Goal: Transaction & Acquisition: Obtain resource

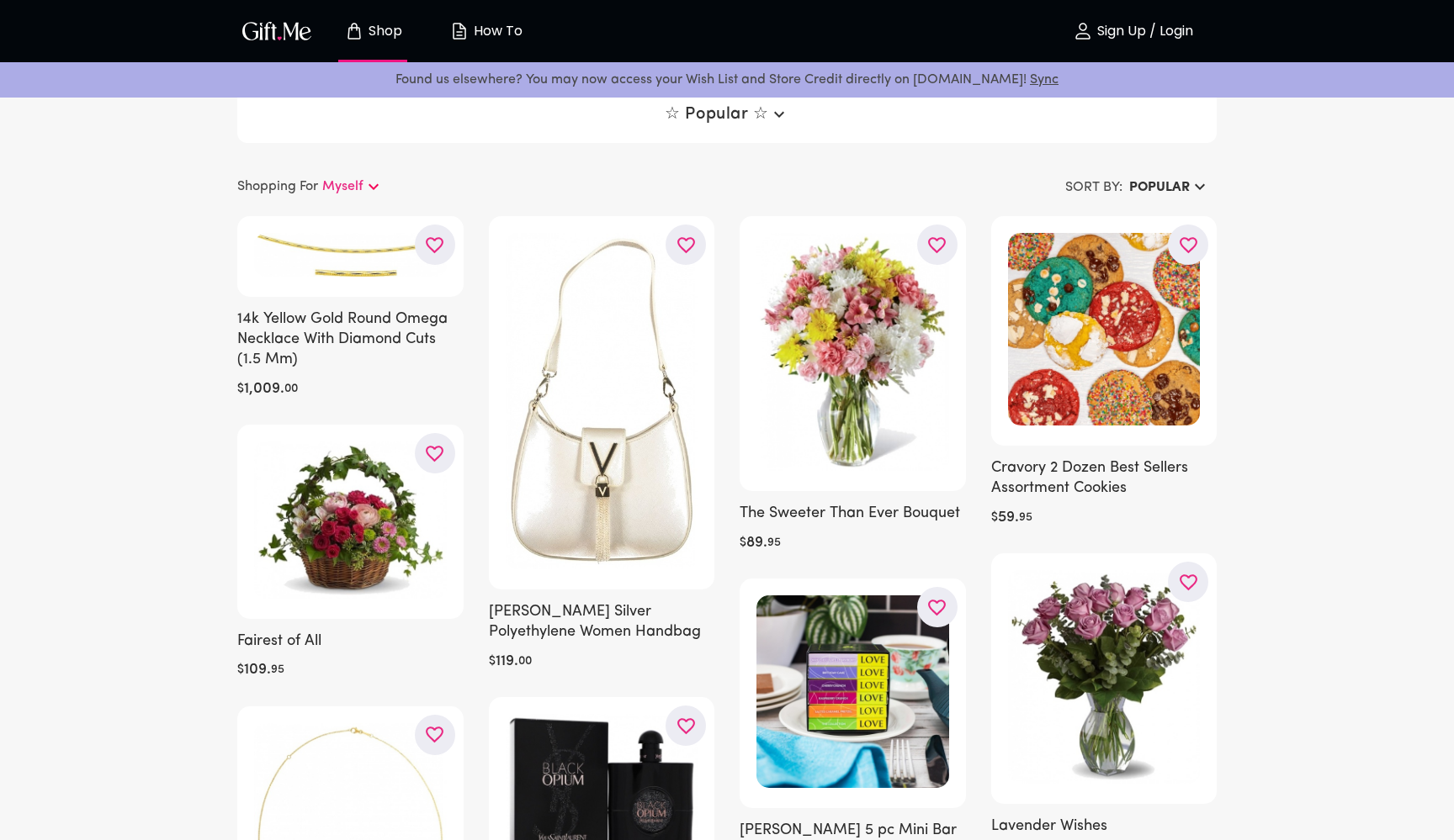
click at [1153, 34] on p "Sign Up / Login" at bounding box center [1142, 32] width 100 height 15
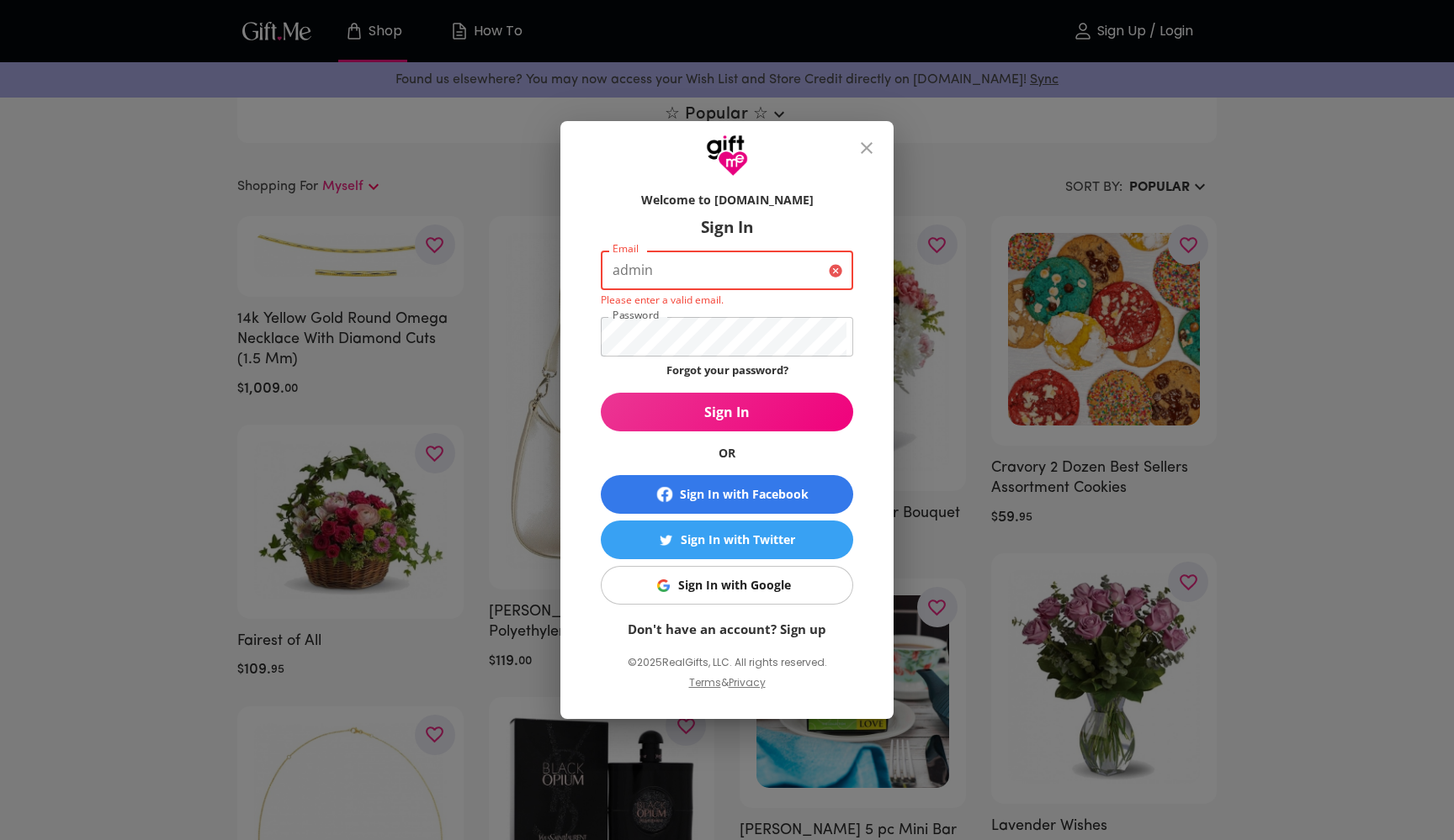
click at [615, 272] on input "admin" at bounding box center [711, 270] width 221 height 39
paste input "[EMAIL_ADDRESS][DOMAIN_NAME]"
type input "jammrellim@yahoo.com-admin"
click at [640, 416] on span "Sign In" at bounding box center [727, 412] width 252 height 18
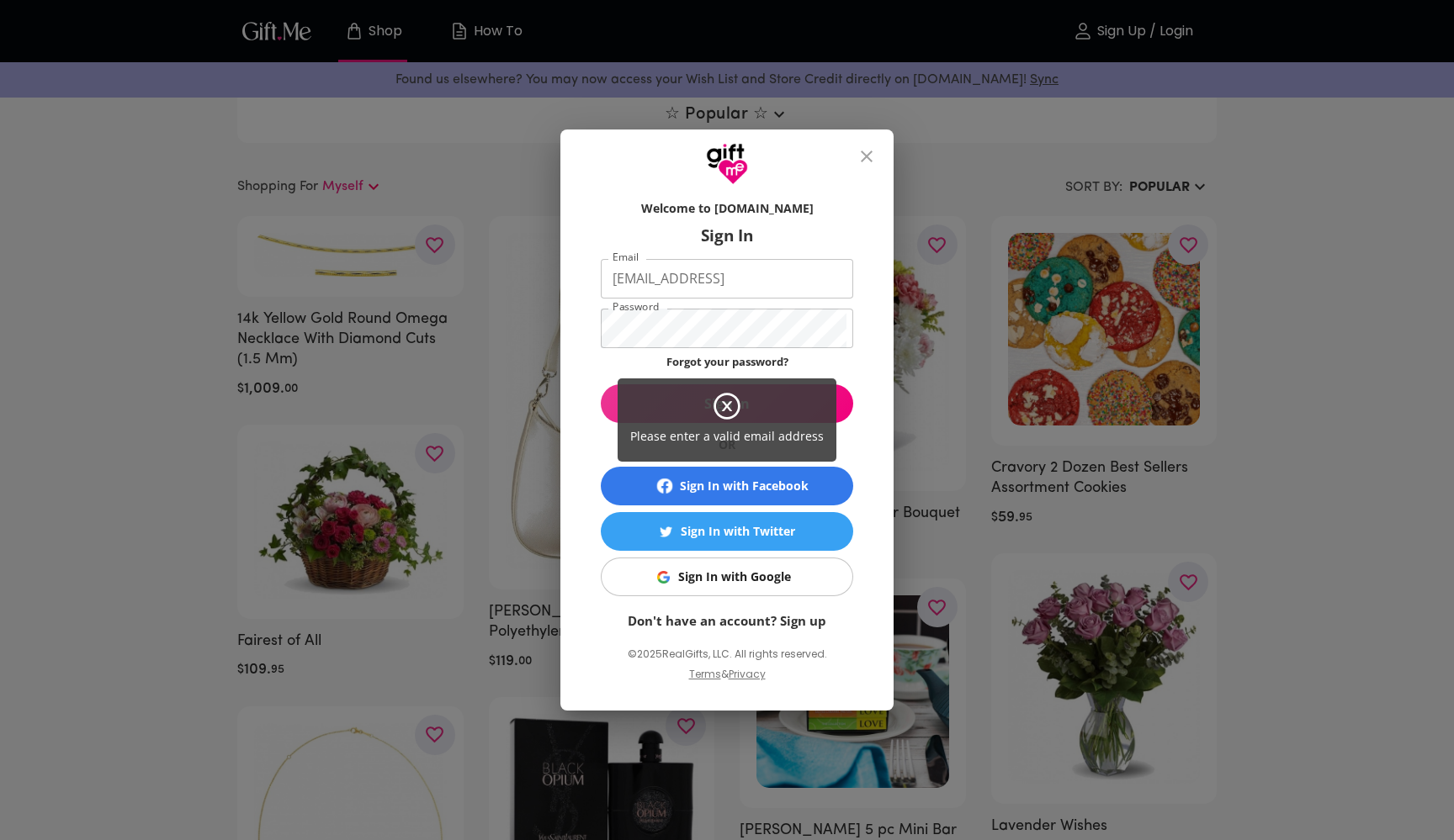
click at [587, 296] on div "Please enter a valid email address" at bounding box center [727, 420] width 1454 height 840
click at [727, 404] on icon at bounding box center [727, 406] width 10 height 10
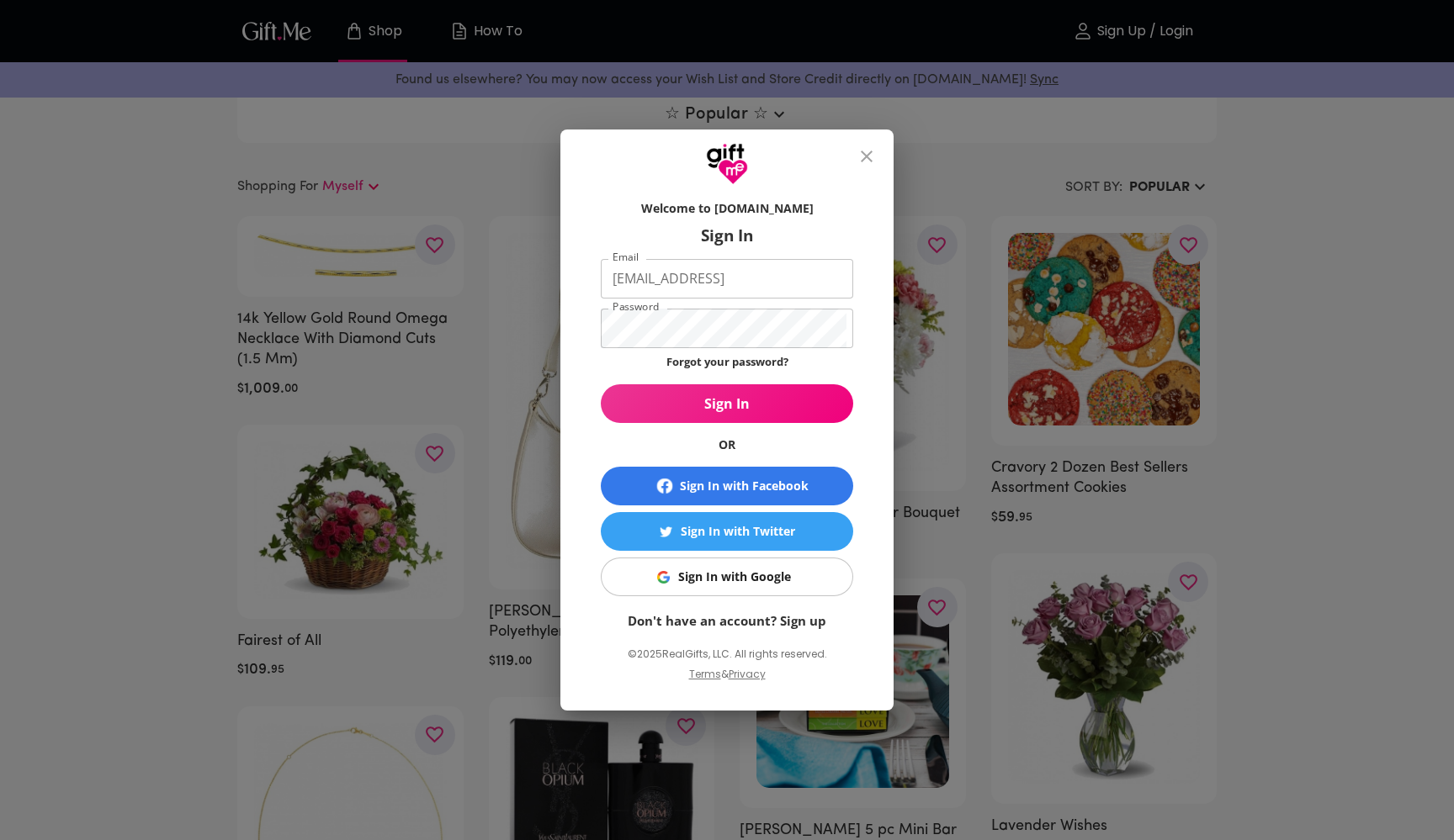
click at [779, 410] on span "Sign In" at bounding box center [727, 403] width 252 height 18
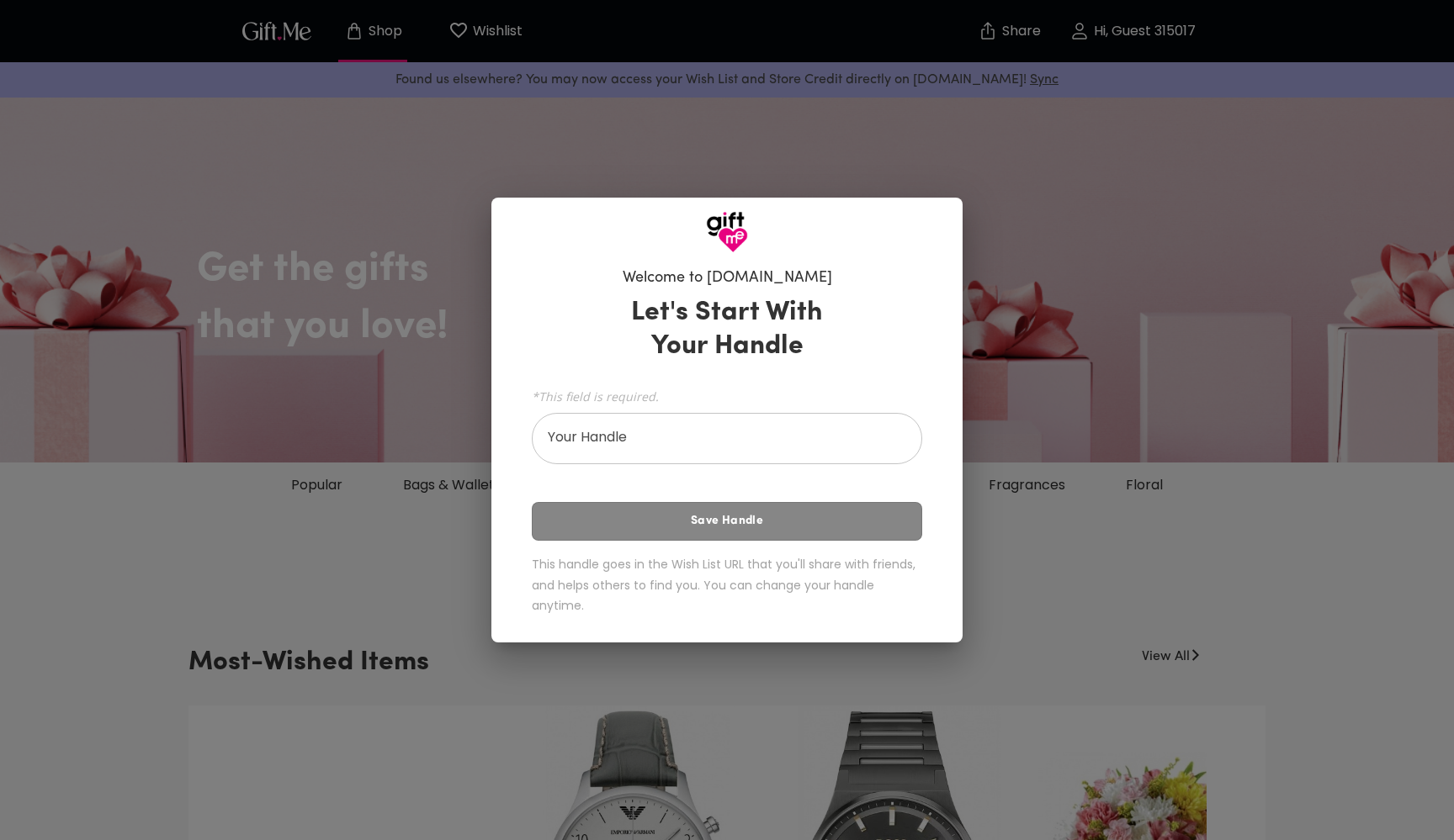
click at [1124, 37] on div "Welcome to Gift.me Let's Start With Your Handle *This field is required. Your H…" at bounding box center [727, 420] width 1454 height 840
click at [1169, 40] on div "Welcome to Gift.me Let's Start With Your Handle *This field is required. Your H…" at bounding box center [727, 420] width 1454 height 840
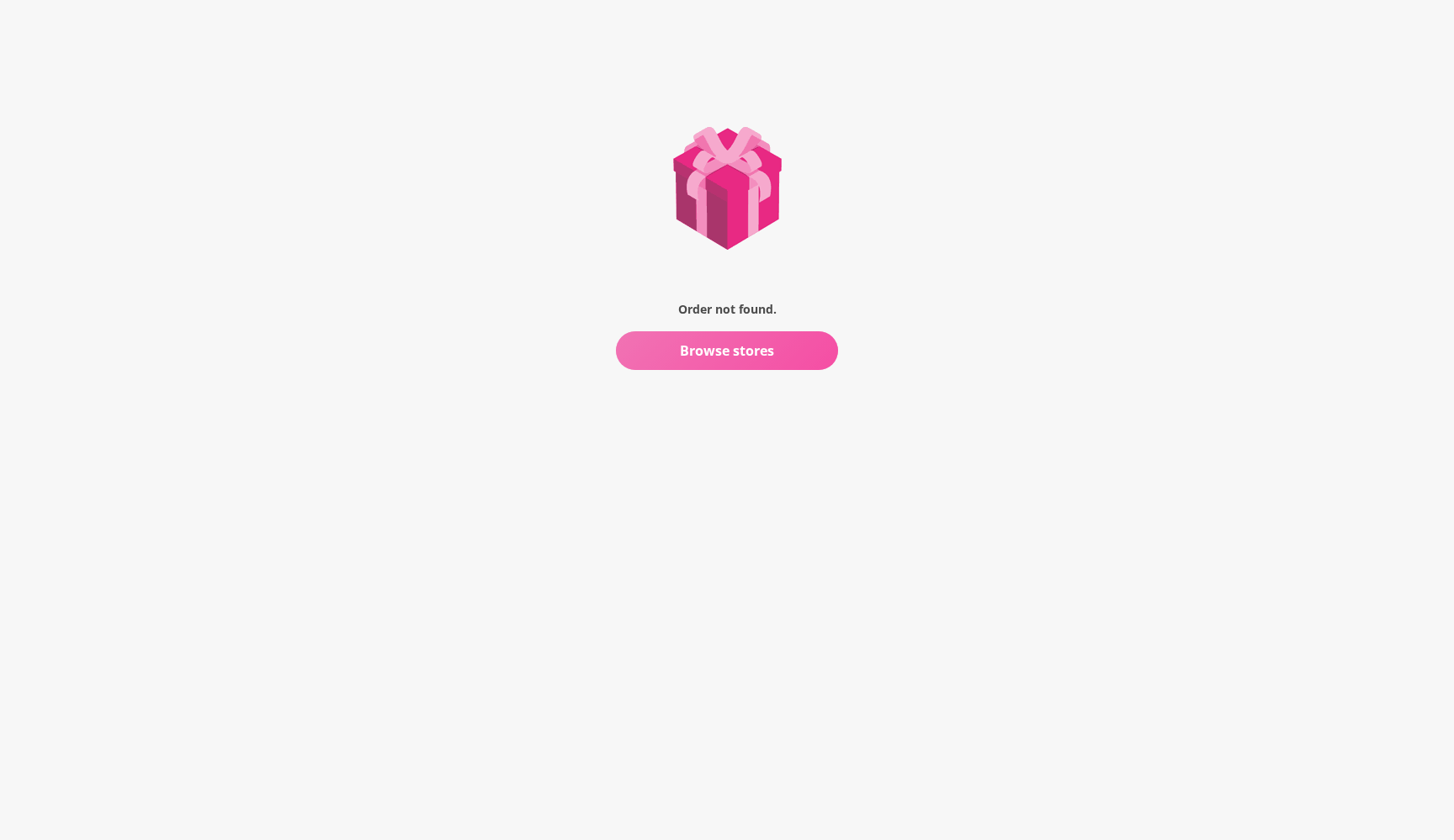
click at [709, 356] on span "Browse stores" at bounding box center [727, 350] width 223 height 18
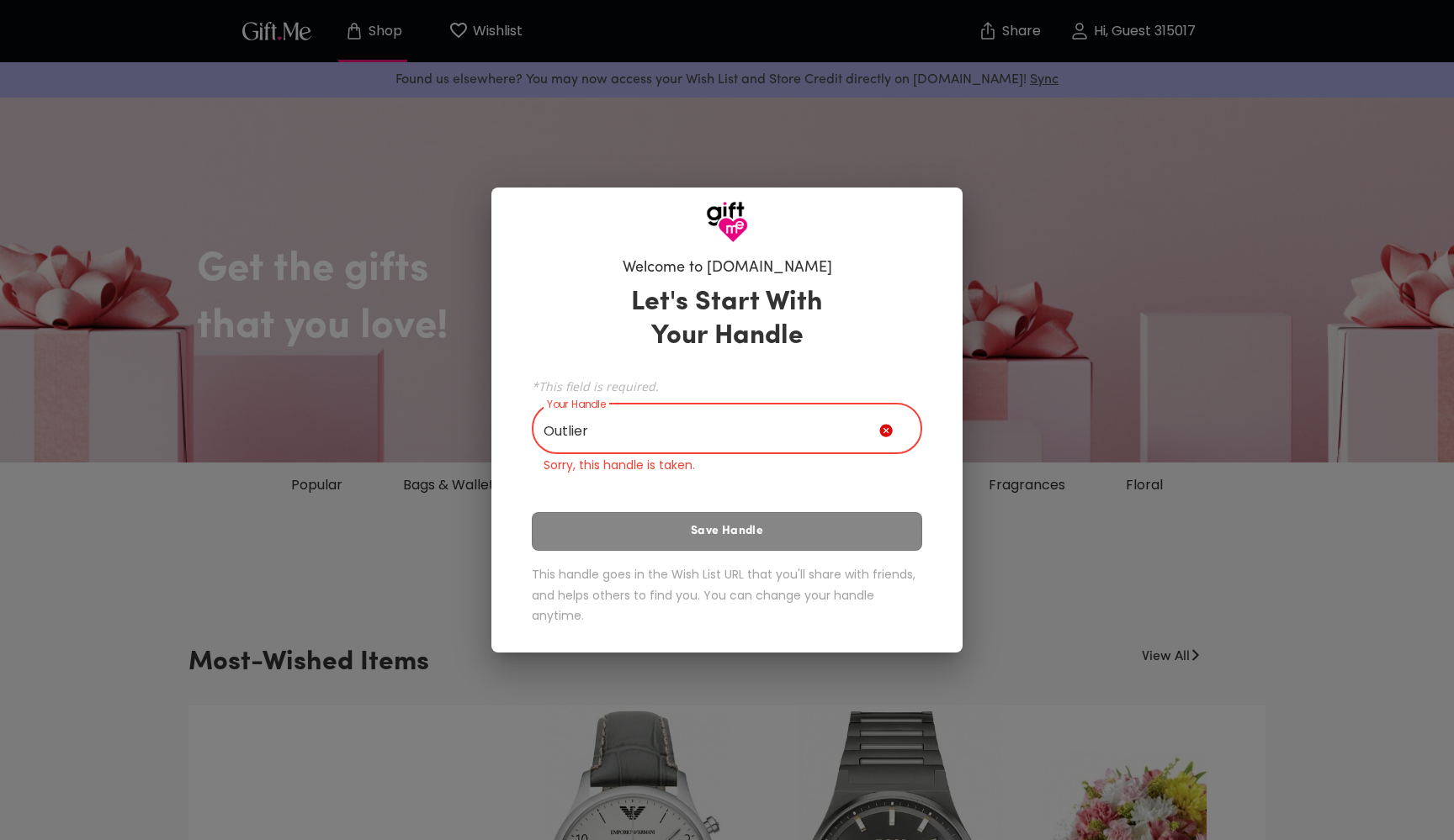
drag, startPoint x: 600, startPoint y: 432, endPoint x: 521, endPoint y: 423, distance: 79.5
click at [521, 423] on div "Welcome to Gift.me Let's Start With Your Handle *This field is required. Your H…" at bounding box center [727, 444] width 417 height 390
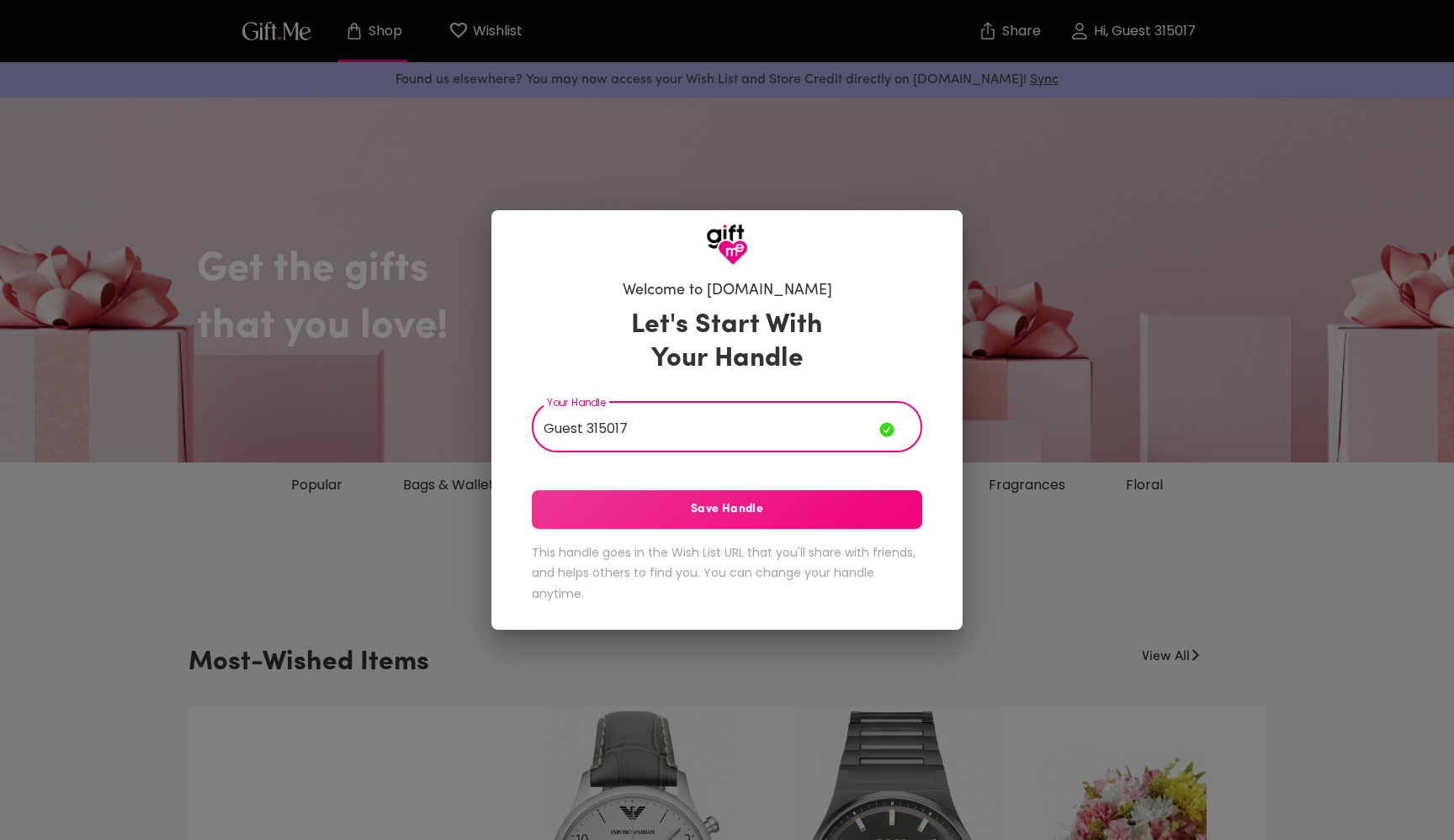
type input "Guest 315017"
click at [1133, 31] on div "Welcome to Gift.me Let's Start With Your Handle Your Handle Guest 315017 Your H…" at bounding box center [727, 420] width 1454 height 840
click at [830, 281] on div "Welcome to Gift.me Let's Start With Your Handle Your Handle Guest 315017 Your H…" at bounding box center [727, 445] width 417 height 345
drag, startPoint x: 638, startPoint y: 429, endPoint x: 532, endPoint y: 427, distance: 106.0
click at [532, 427] on input "Guest 315017" at bounding box center [705, 428] width 348 height 47
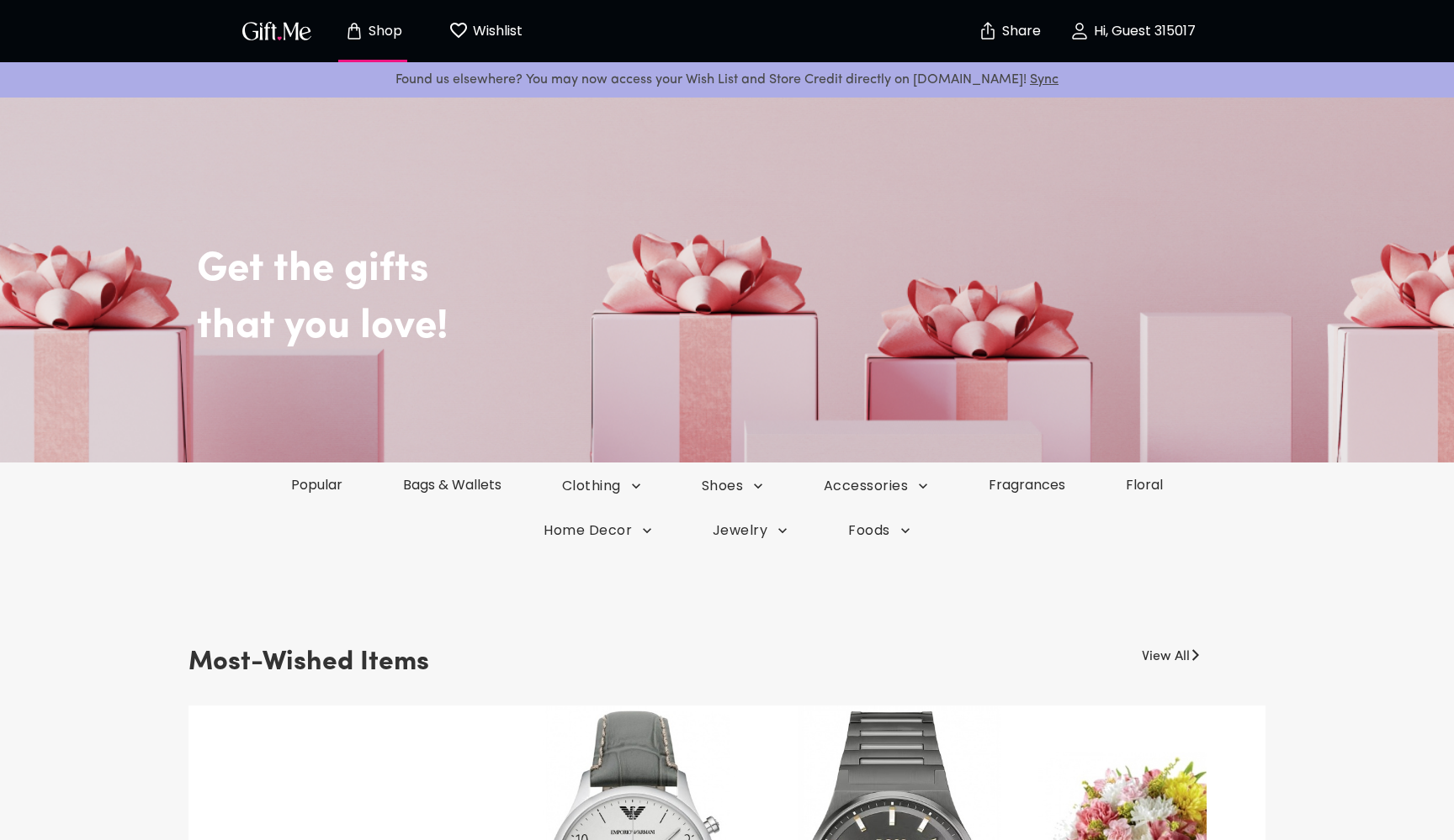
click at [1175, 29] on div at bounding box center [727, 420] width 1454 height 840
click at [1170, 29] on p "Hi, Guest 315017" at bounding box center [1143, 32] width 106 height 15
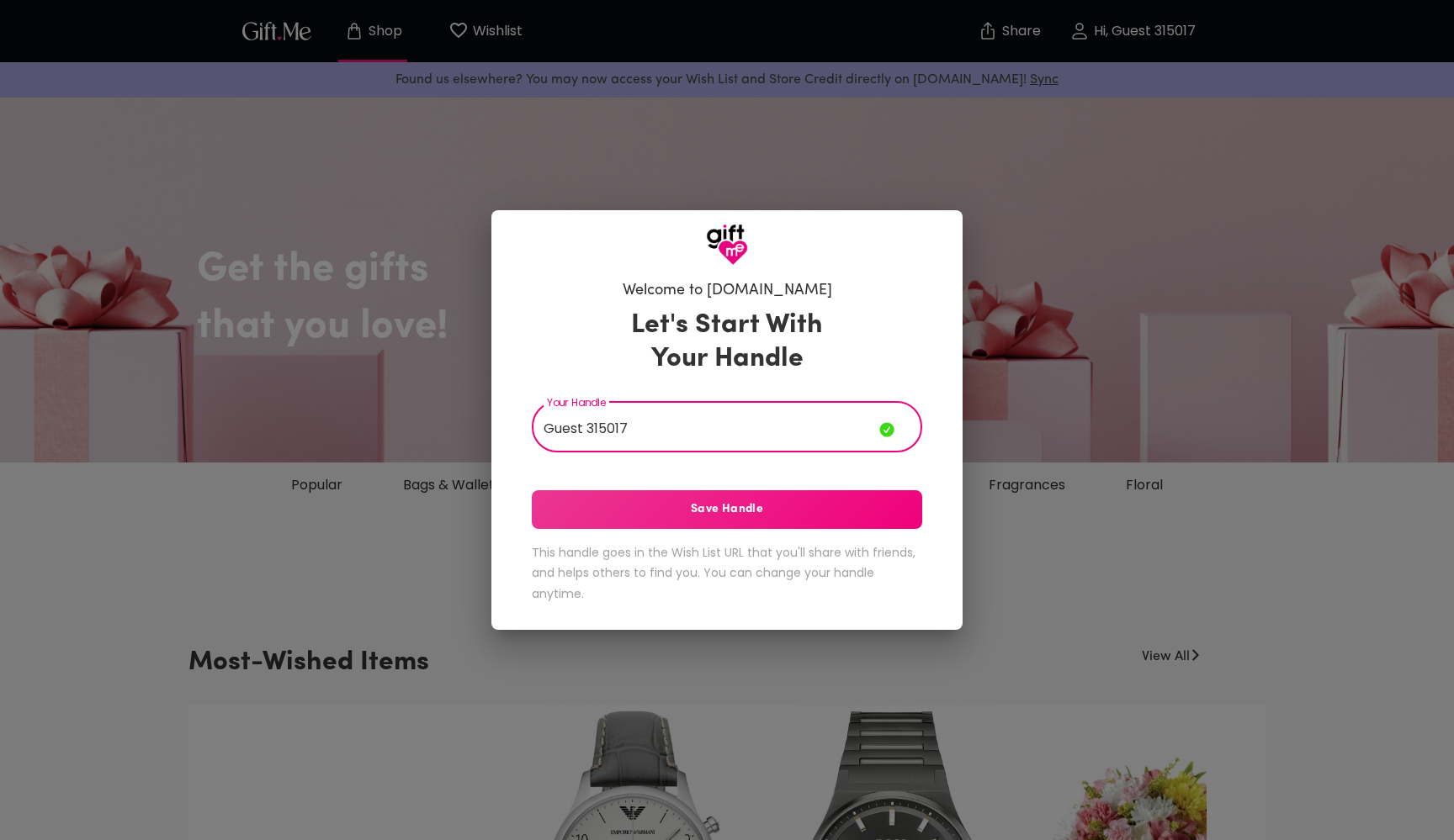
type input "Guest 315017"
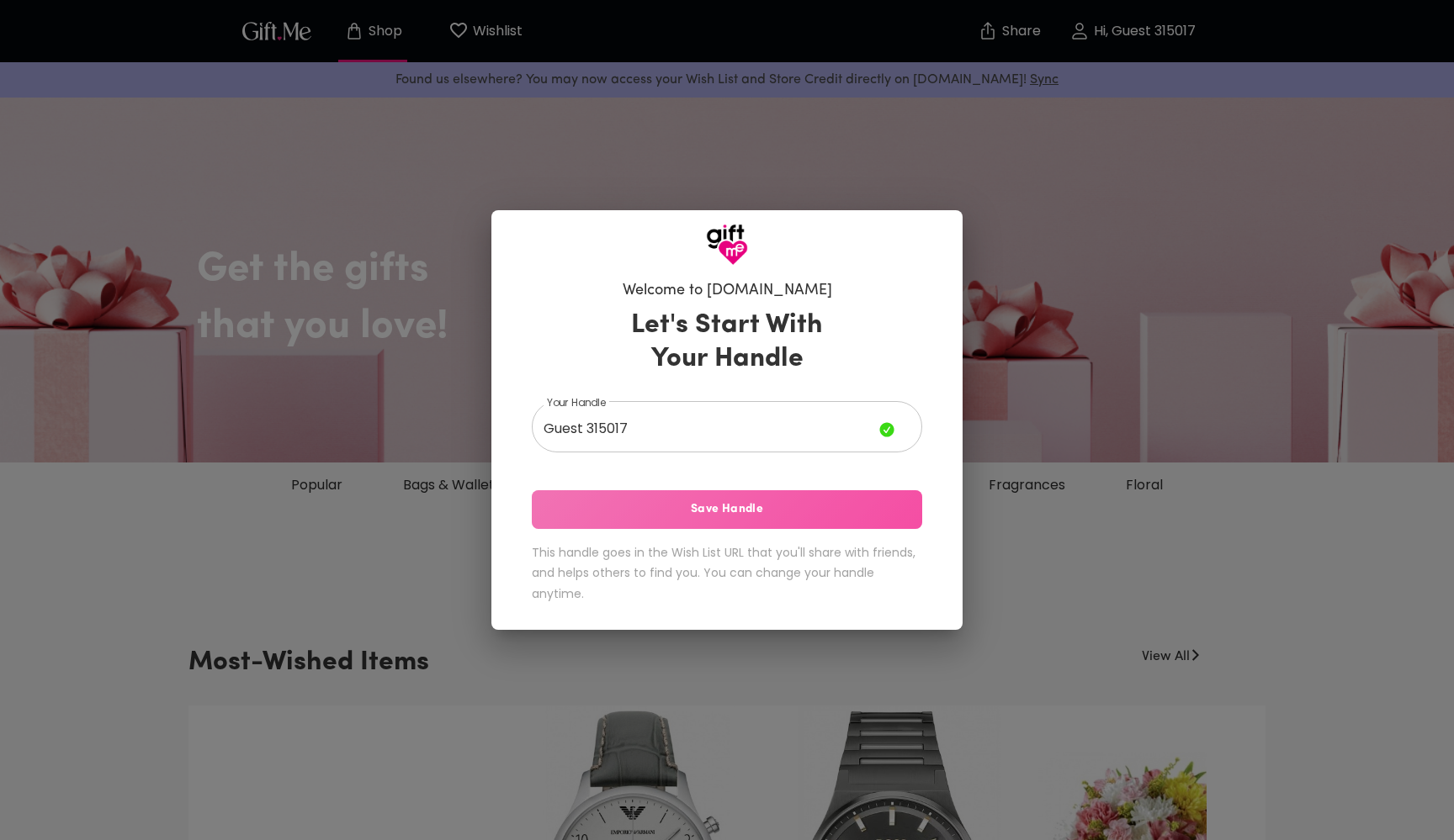
click at [822, 507] on span "Save Handle" at bounding box center [727, 510] width 391 height 18
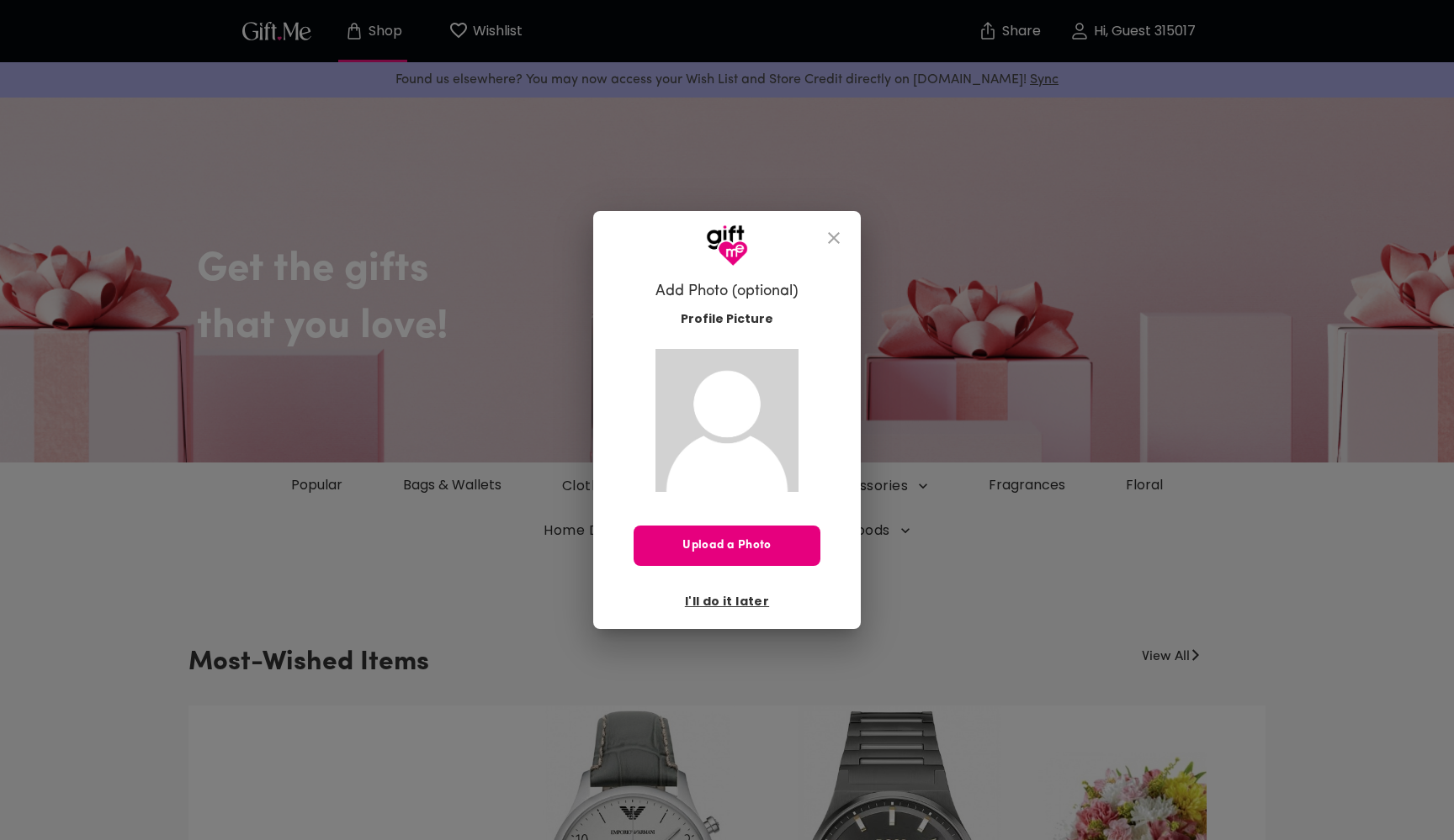
click at [832, 234] on icon "close" at bounding box center [834, 238] width 20 height 20
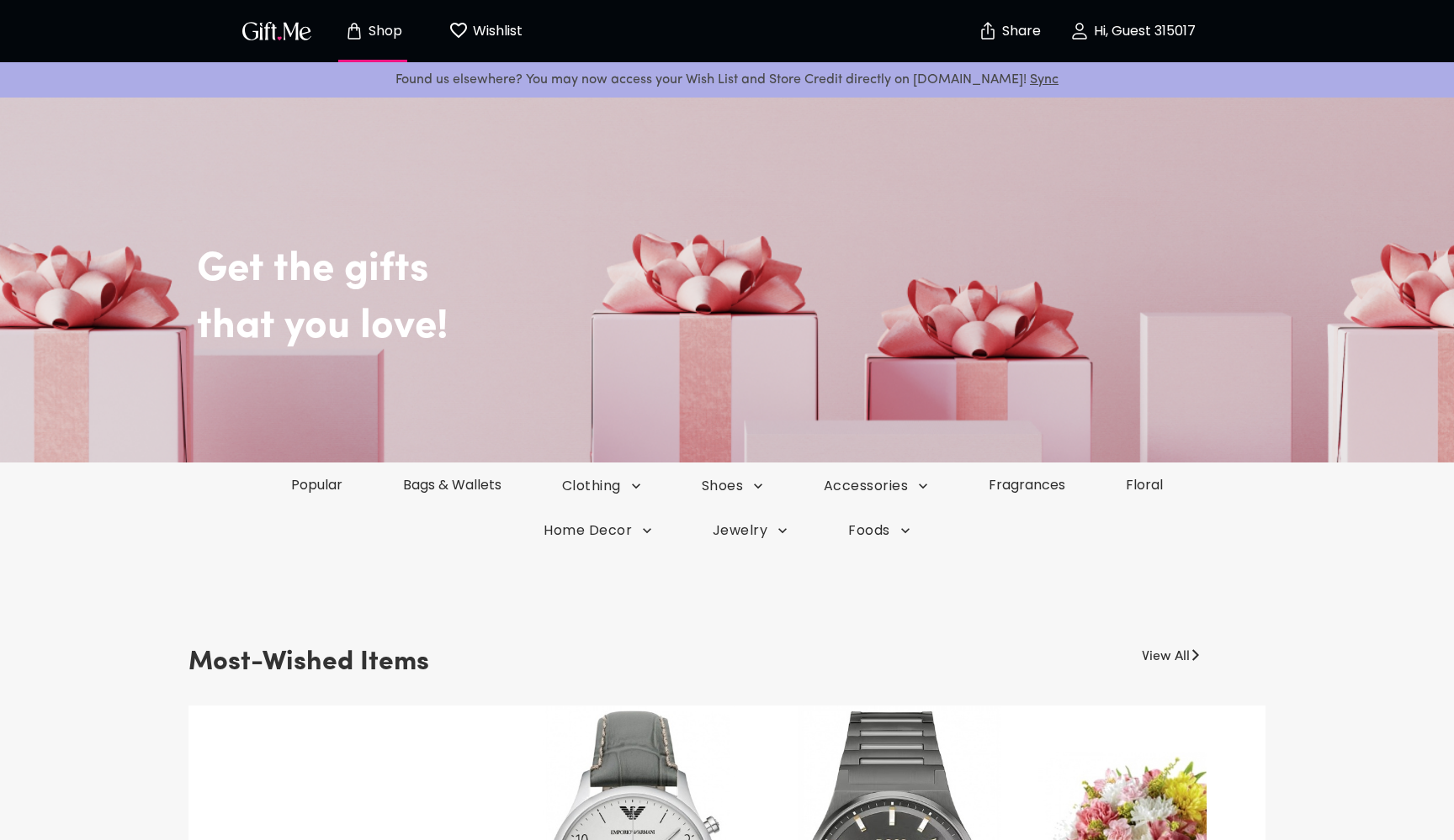
click at [1173, 26] on p "Hi, Guest 315017" at bounding box center [1143, 32] width 106 height 15
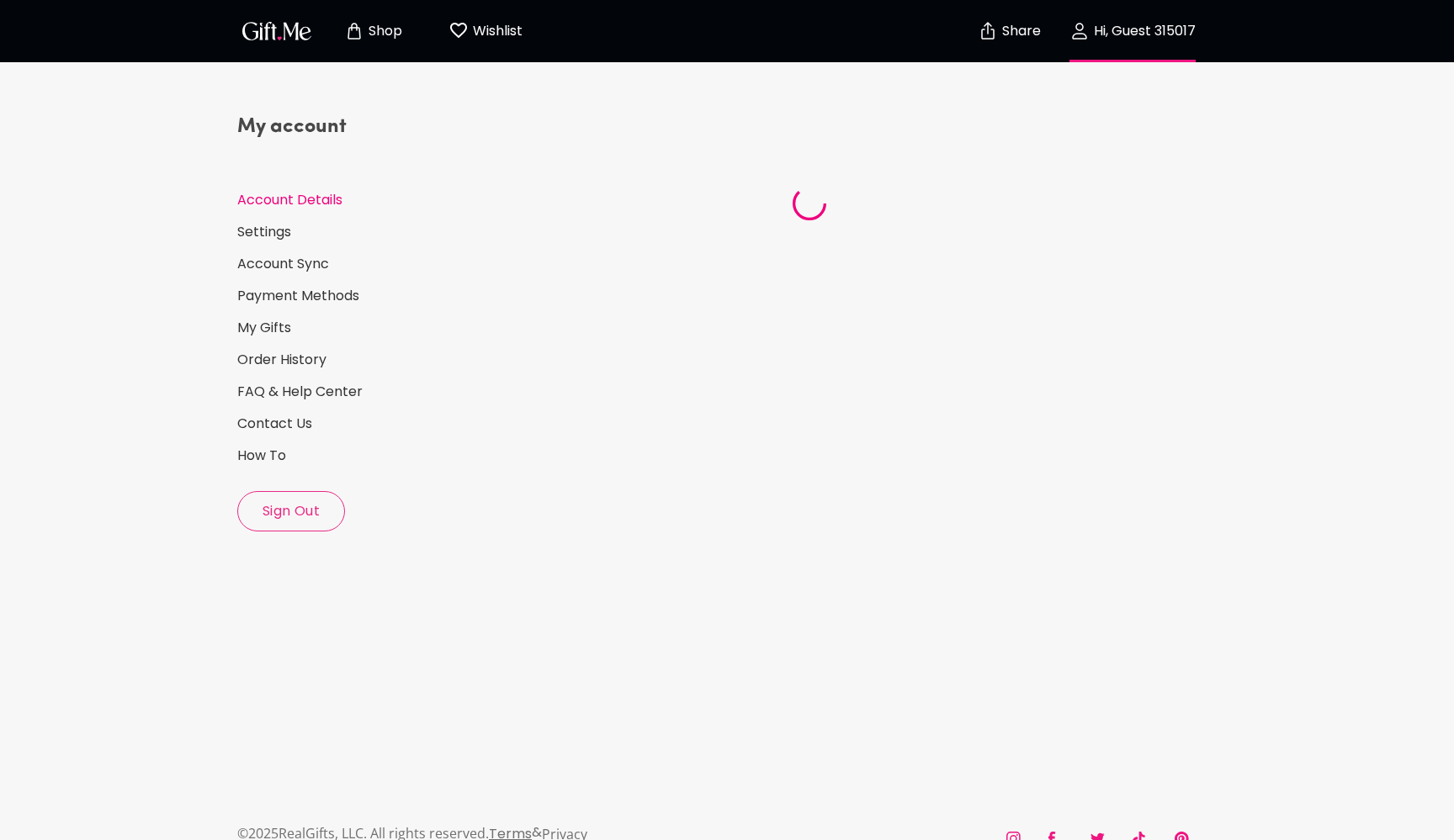
select select "US"
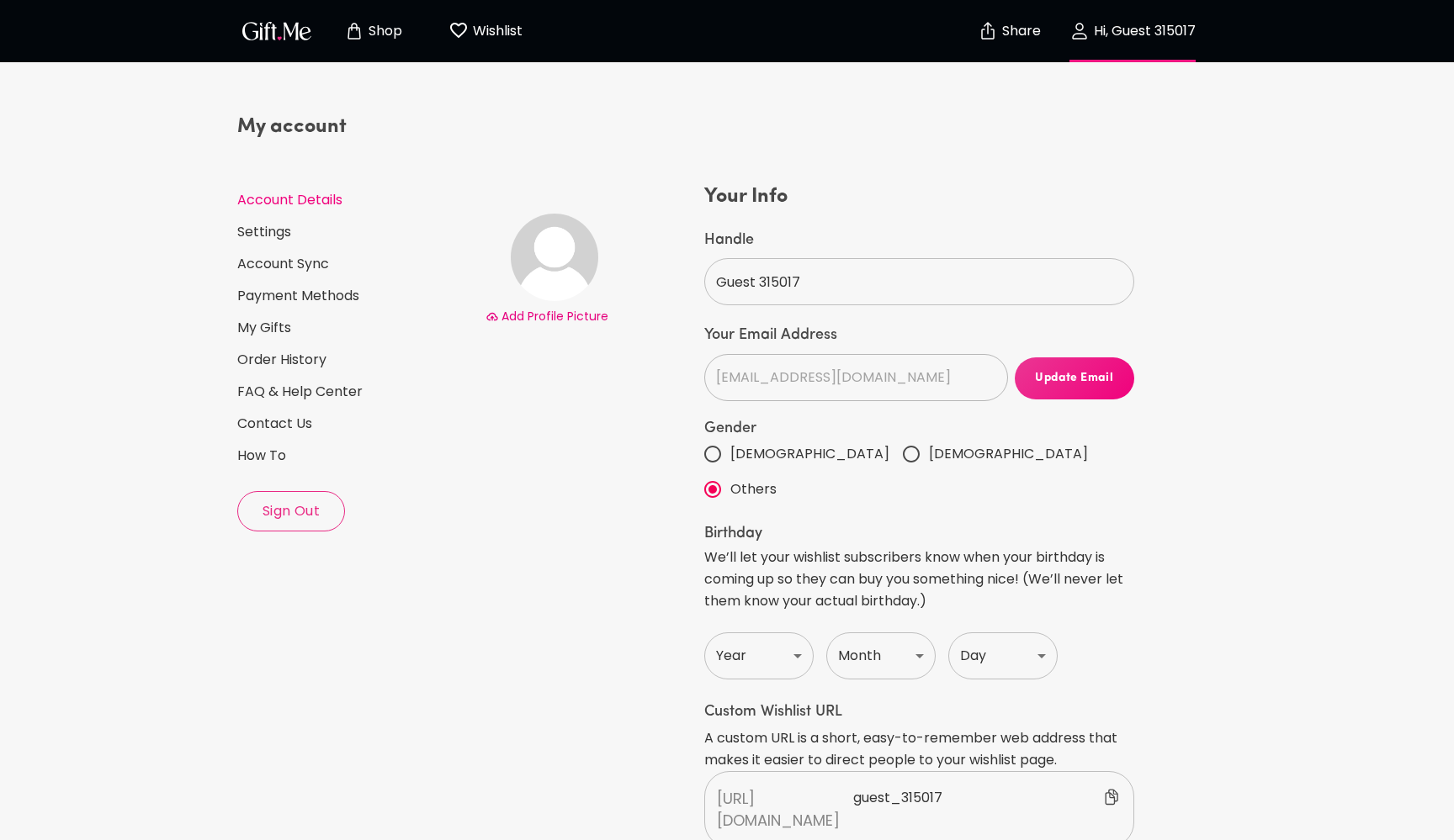
click at [289, 516] on span "Sign Out" at bounding box center [292, 512] width 106 height 18
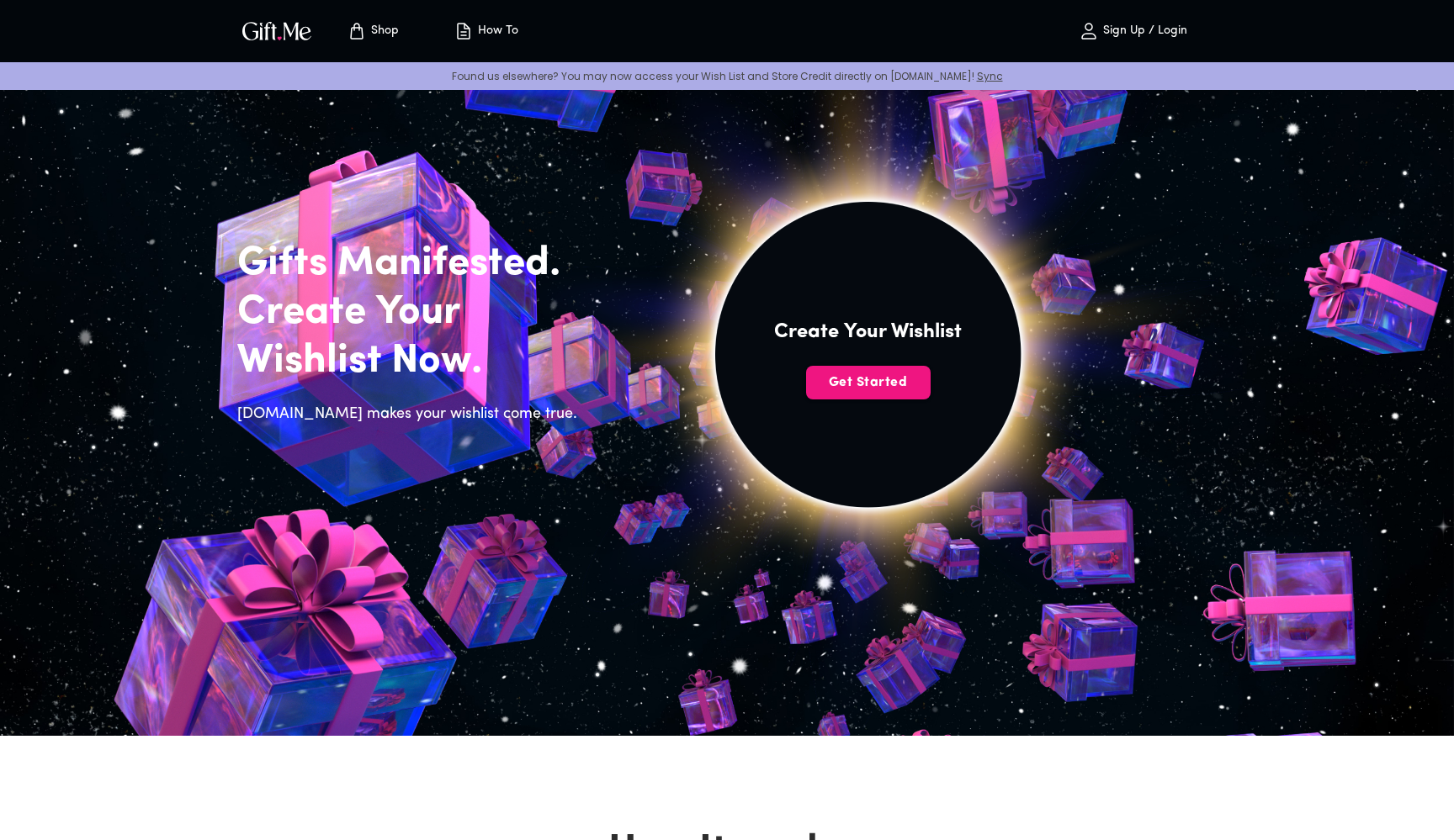
click at [1122, 34] on p "Sign Up / Login" at bounding box center [1143, 32] width 88 height 15
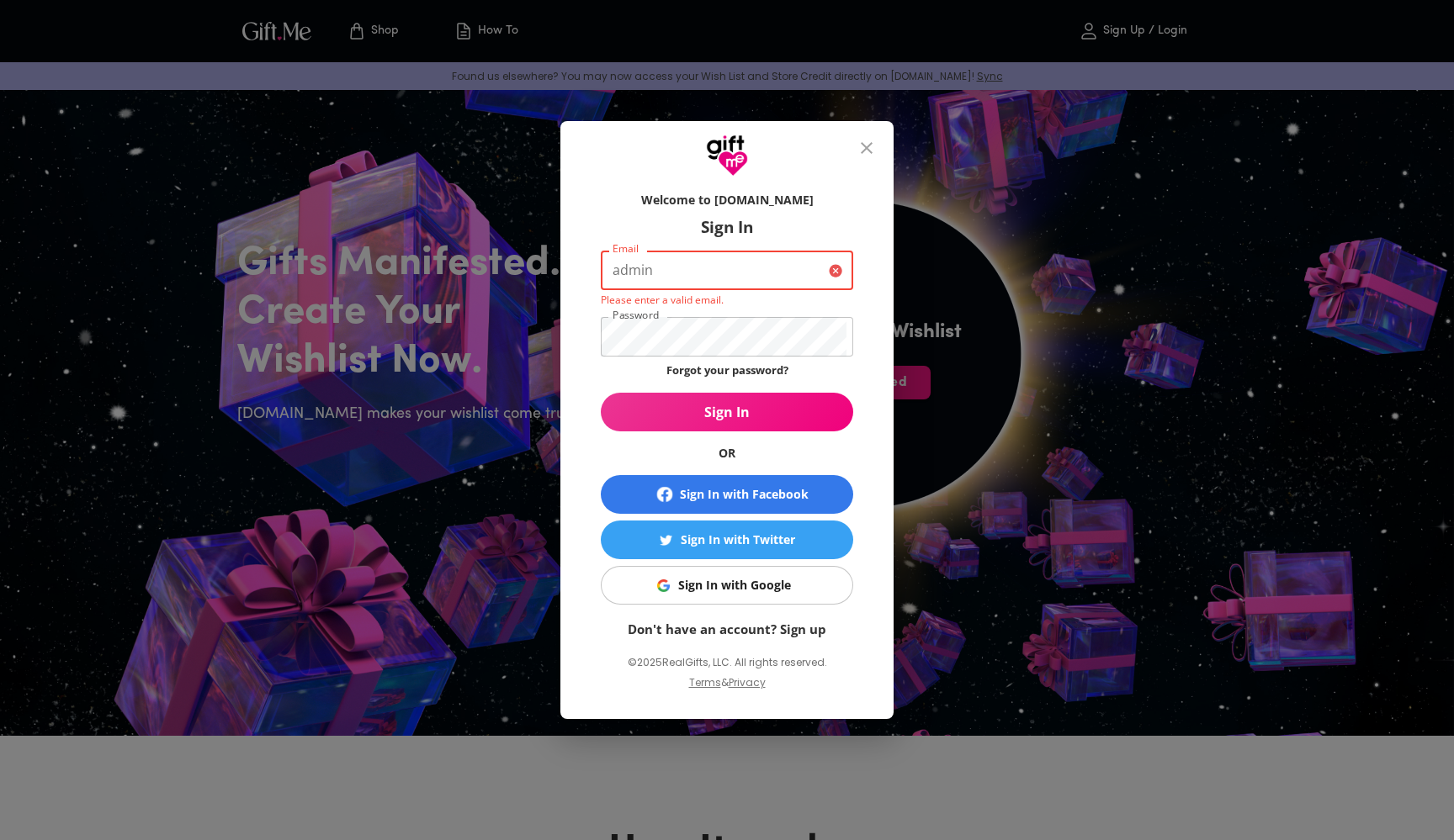
click at [639, 269] on input "admin" at bounding box center [711, 270] width 221 height 39
click at [615, 271] on input "admin" at bounding box center [711, 270] width 221 height 39
type input "test92225@getrealgifts.com-admin"
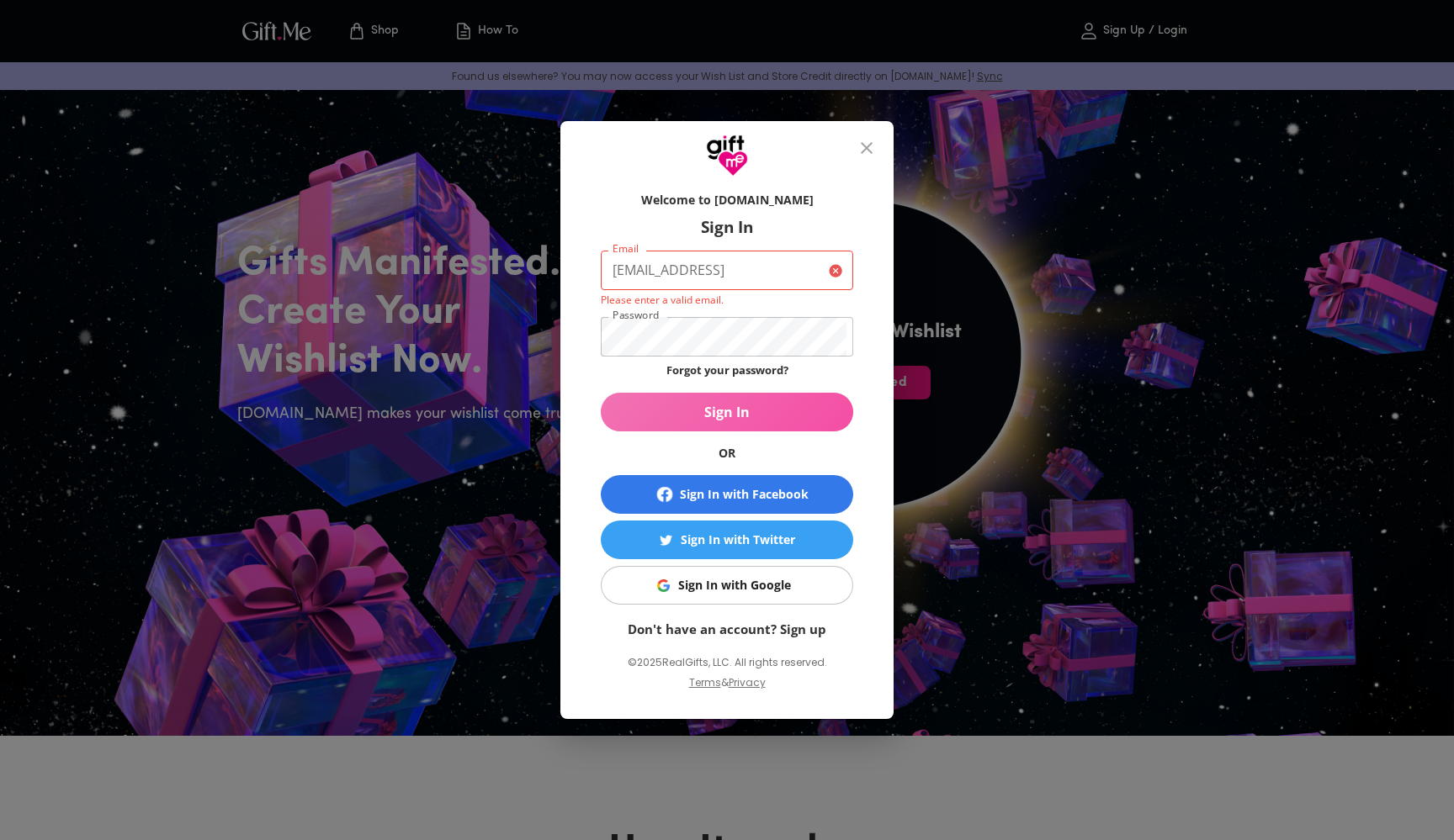
click at [646, 408] on span "Sign In" at bounding box center [727, 412] width 252 height 18
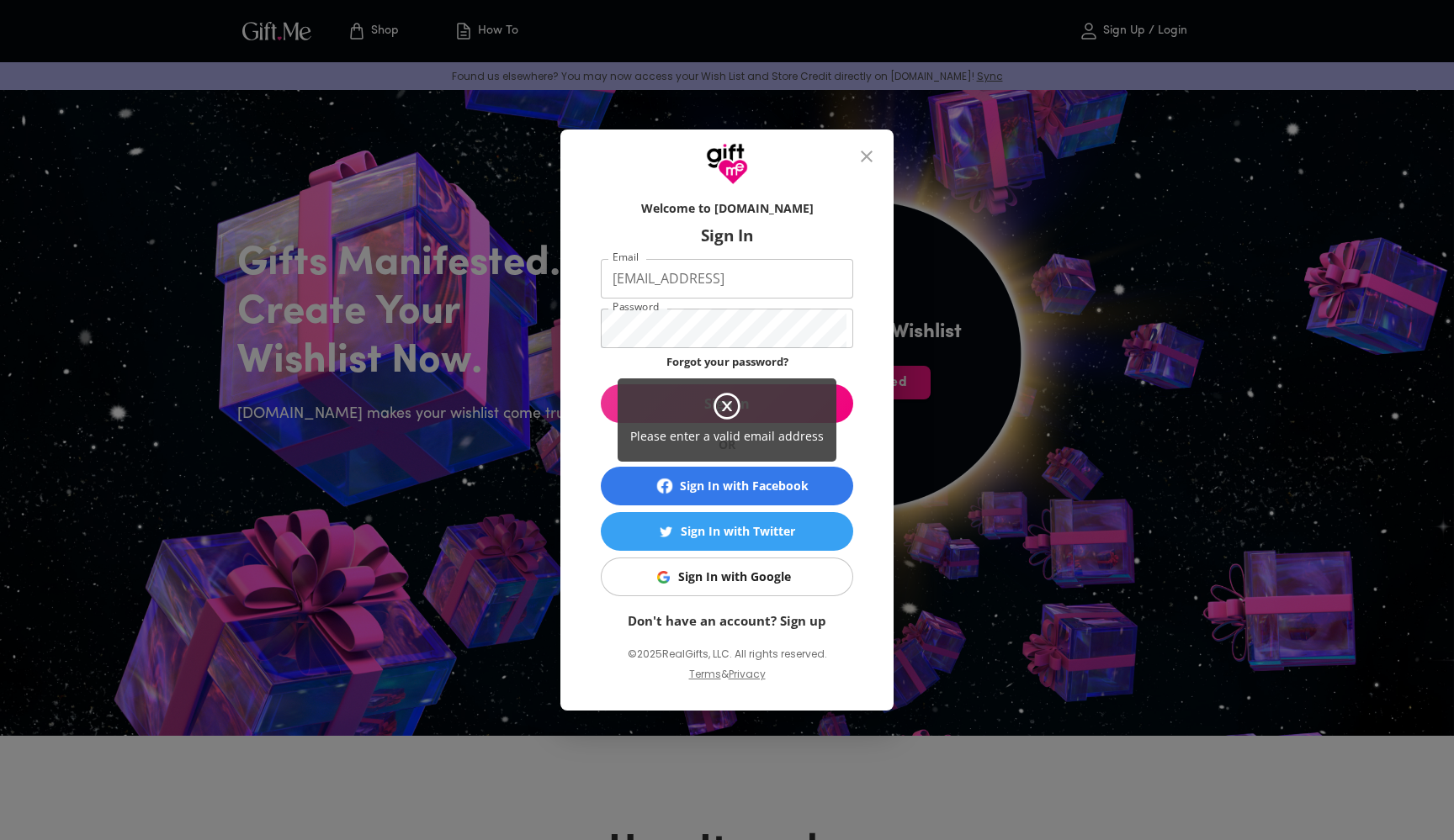
click at [584, 370] on div "Please enter a valid email address" at bounding box center [727, 420] width 1454 height 840
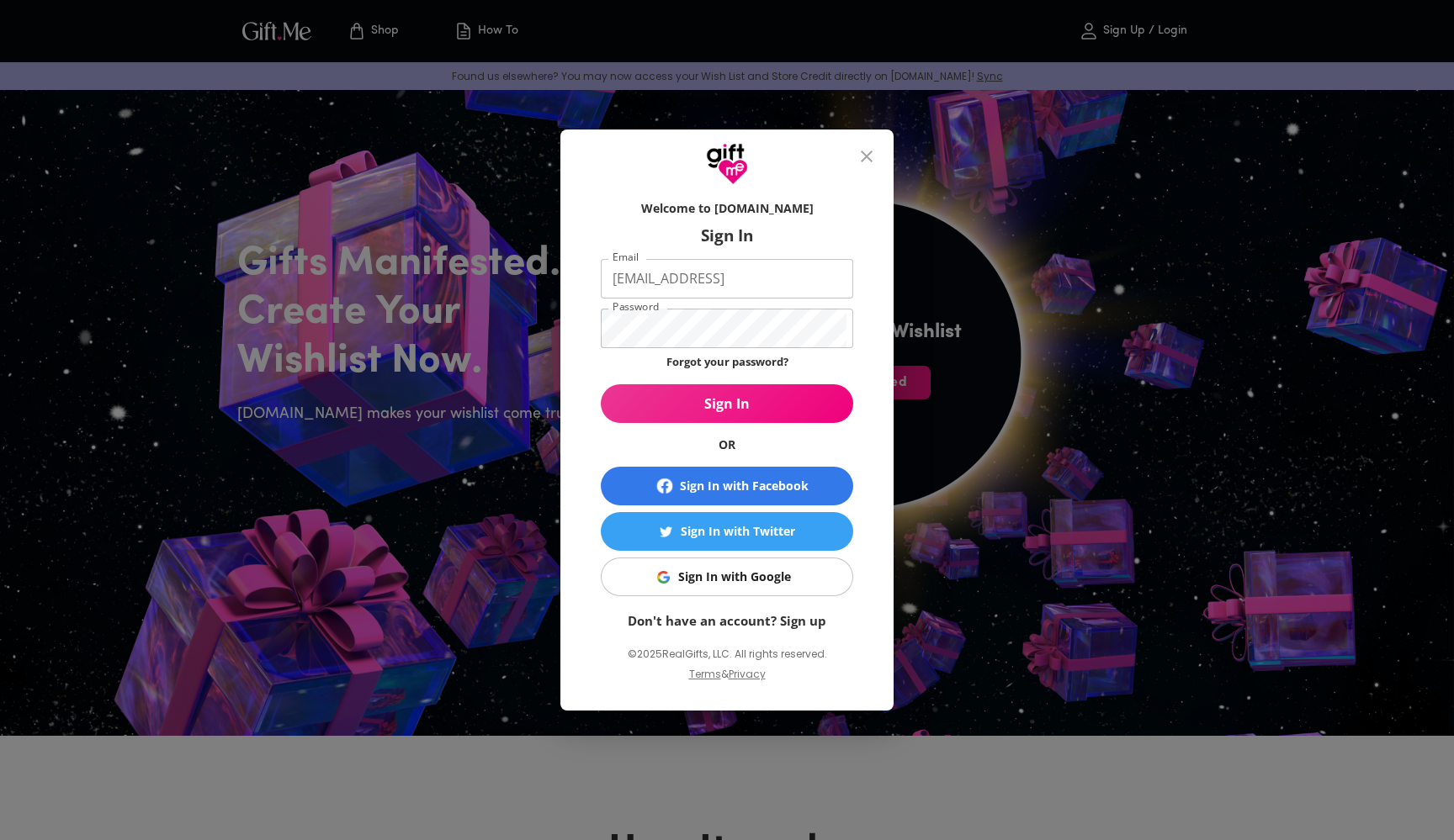
click at [585, 369] on div "Welcome to Gift.me Sign In Email test92225@getrealgifts.com-admin Email Passwor…" at bounding box center [727, 448] width 333 height 525
click at [683, 397] on span "Sign In" at bounding box center [727, 403] width 252 height 18
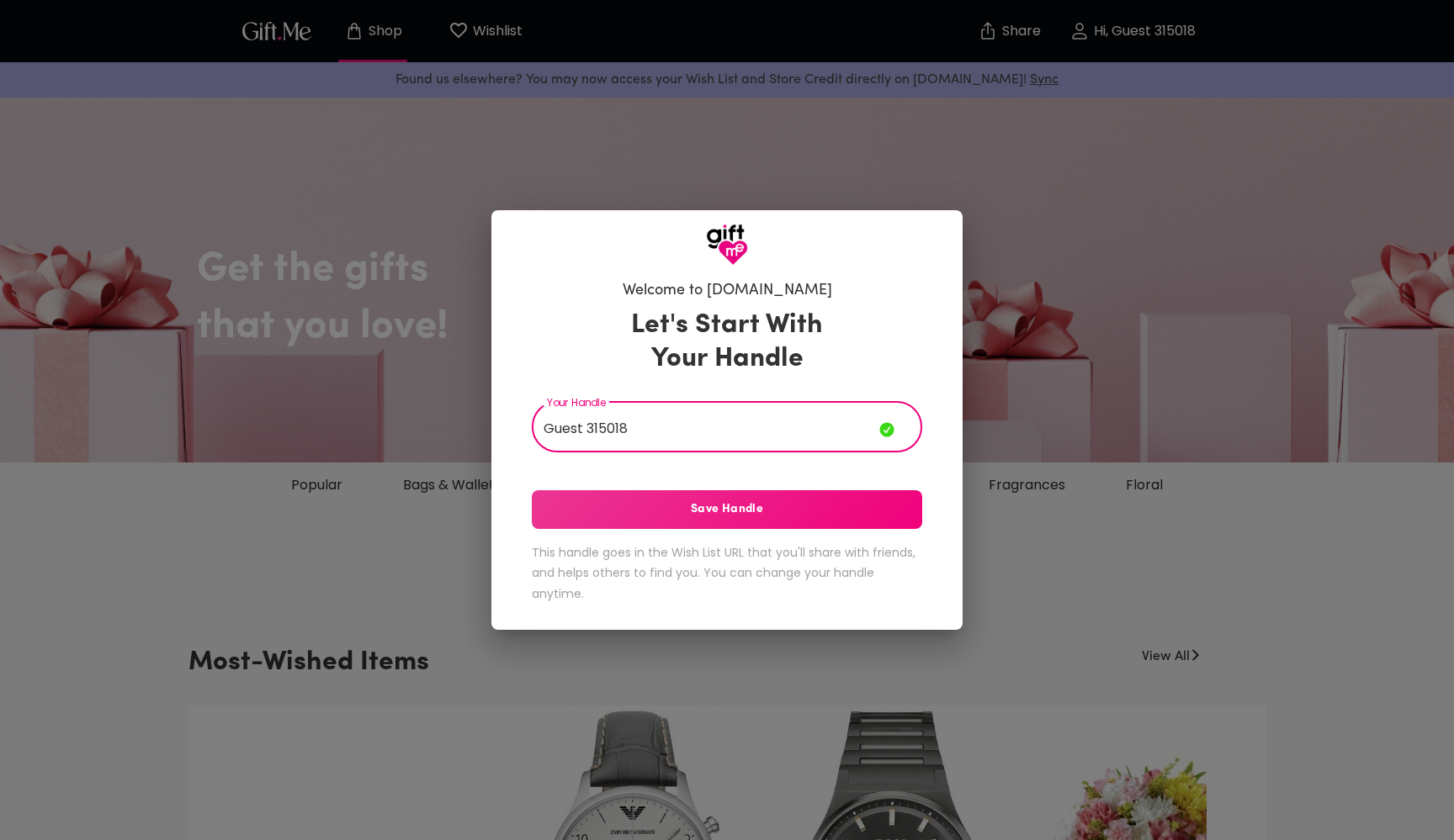
type input "Guest 315018"
click at [622, 518] on span "Save Handle" at bounding box center [727, 510] width 391 height 18
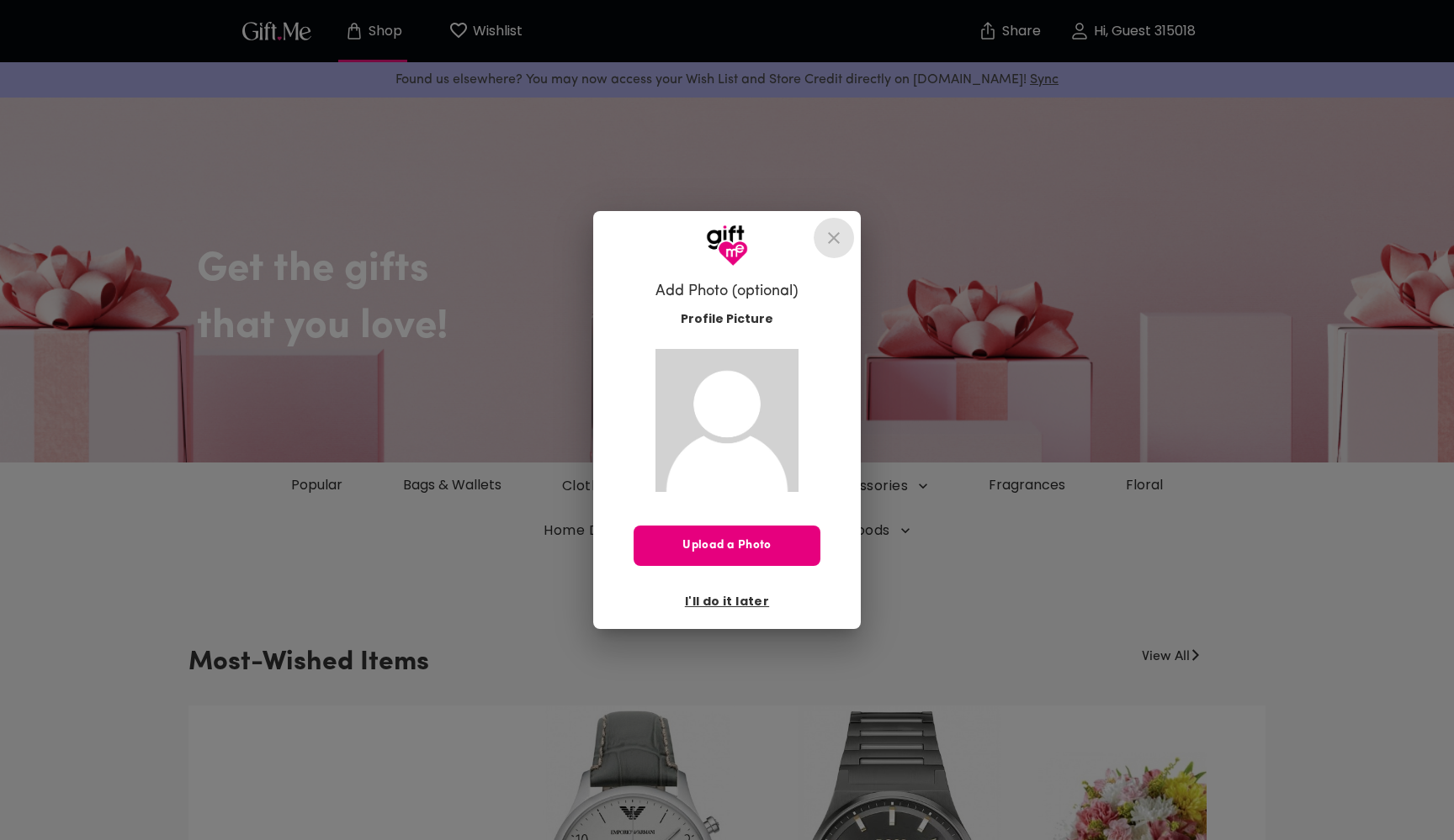
click at [829, 244] on icon "close" at bounding box center [834, 238] width 20 height 20
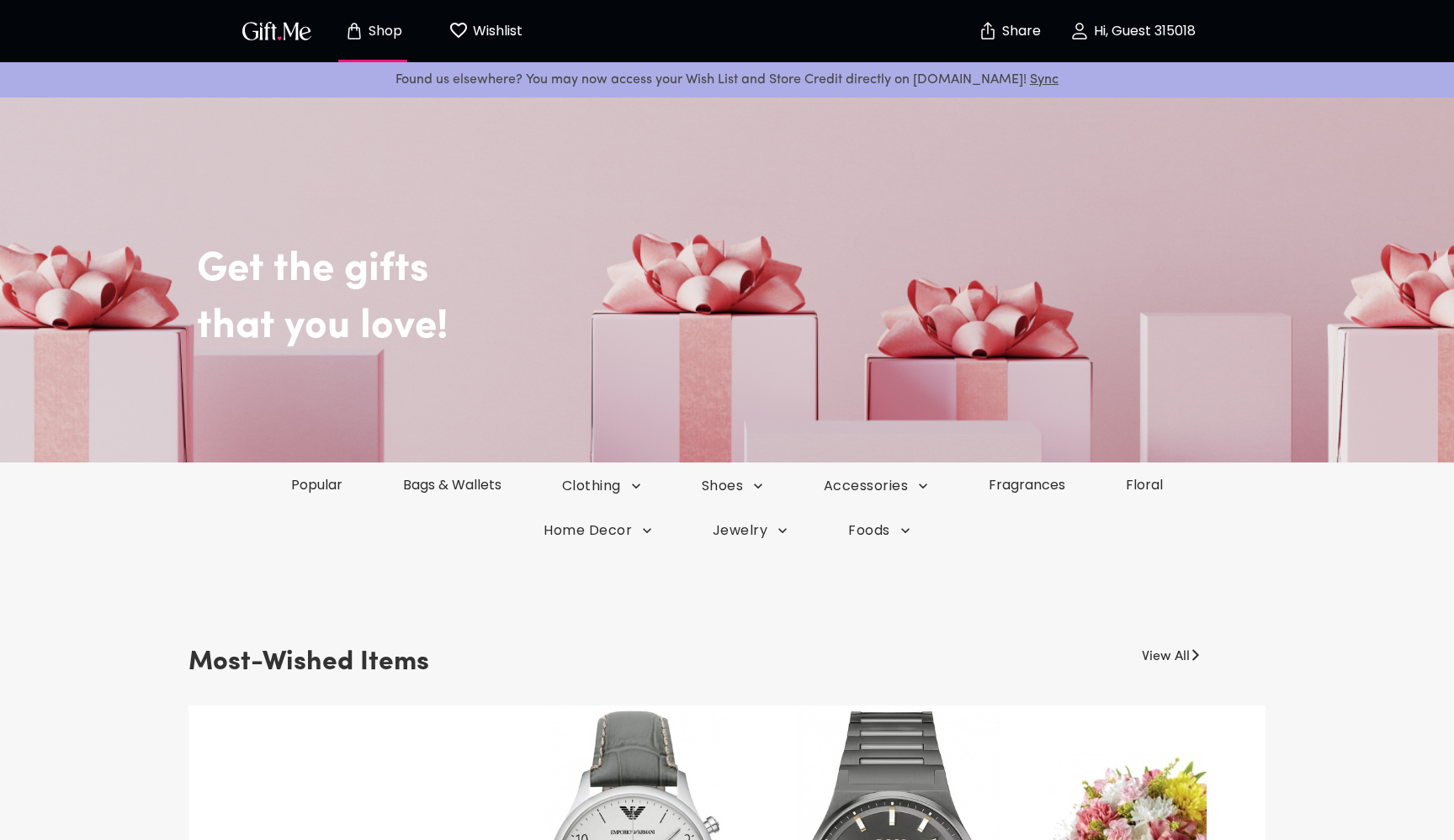
click at [1163, 32] on p "Hi, Guest 315018" at bounding box center [1143, 32] width 106 height 15
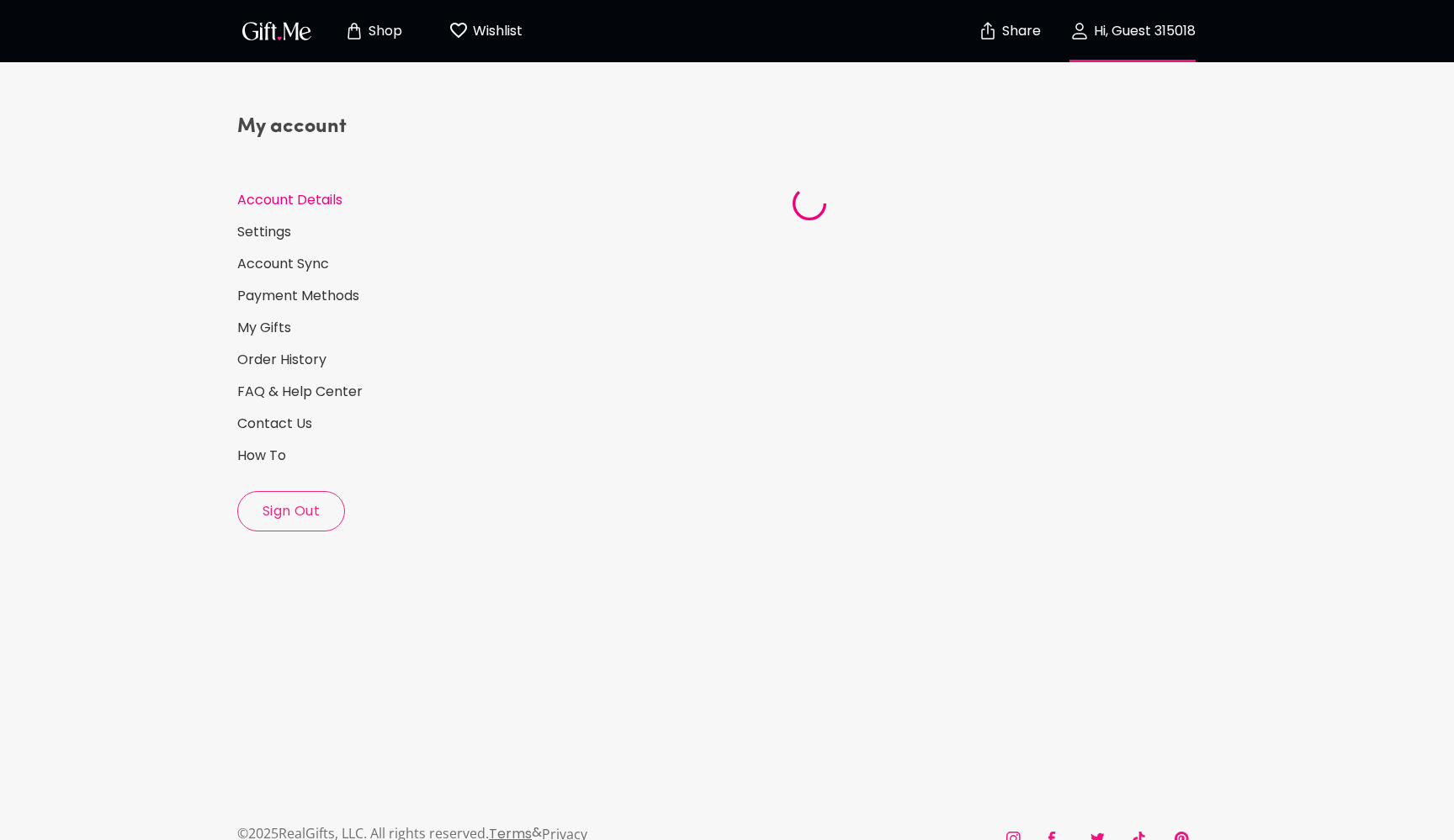
select select "US"
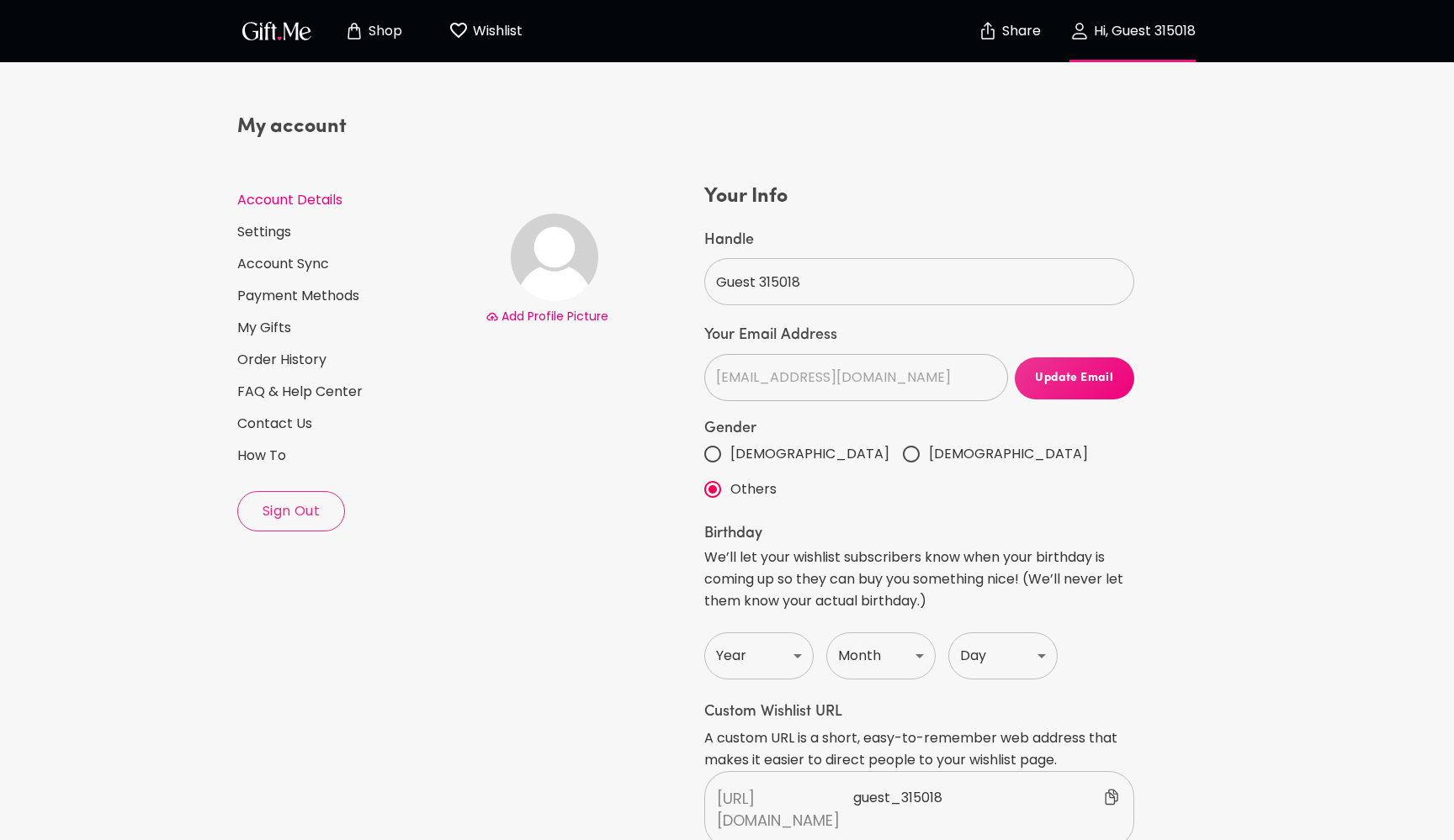
click at [1144, 25] on p "Hi, Guest 315018" at bounding box center [1143, 32] width 106 height 15
click at [282, 506] on span "Sign Out" at bounding box center [292, 512] width 106 height 18
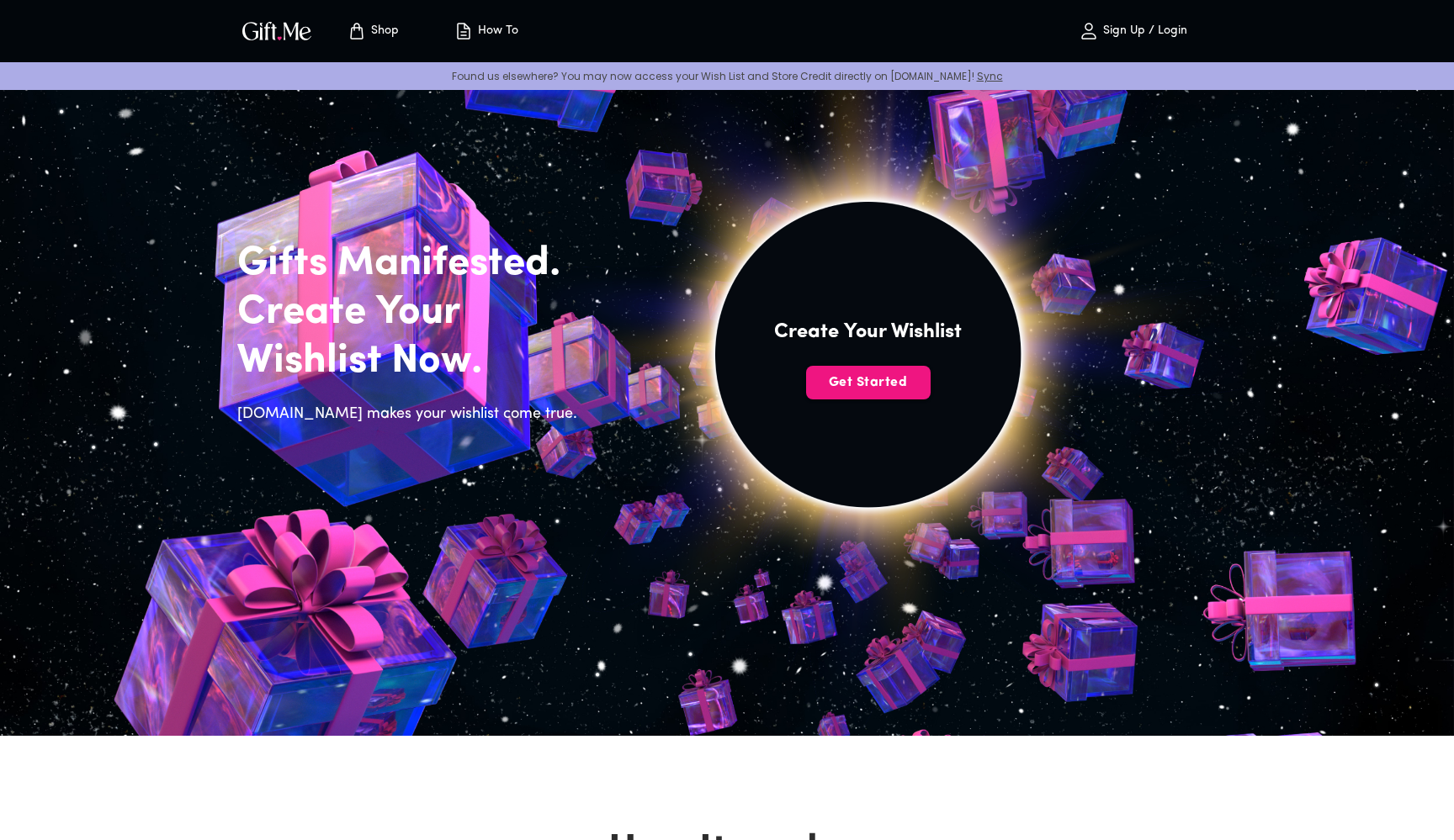
click at [1163, 26] on p "Sign Up / Login" at bounding box center [1143, 32] width 88 height 15
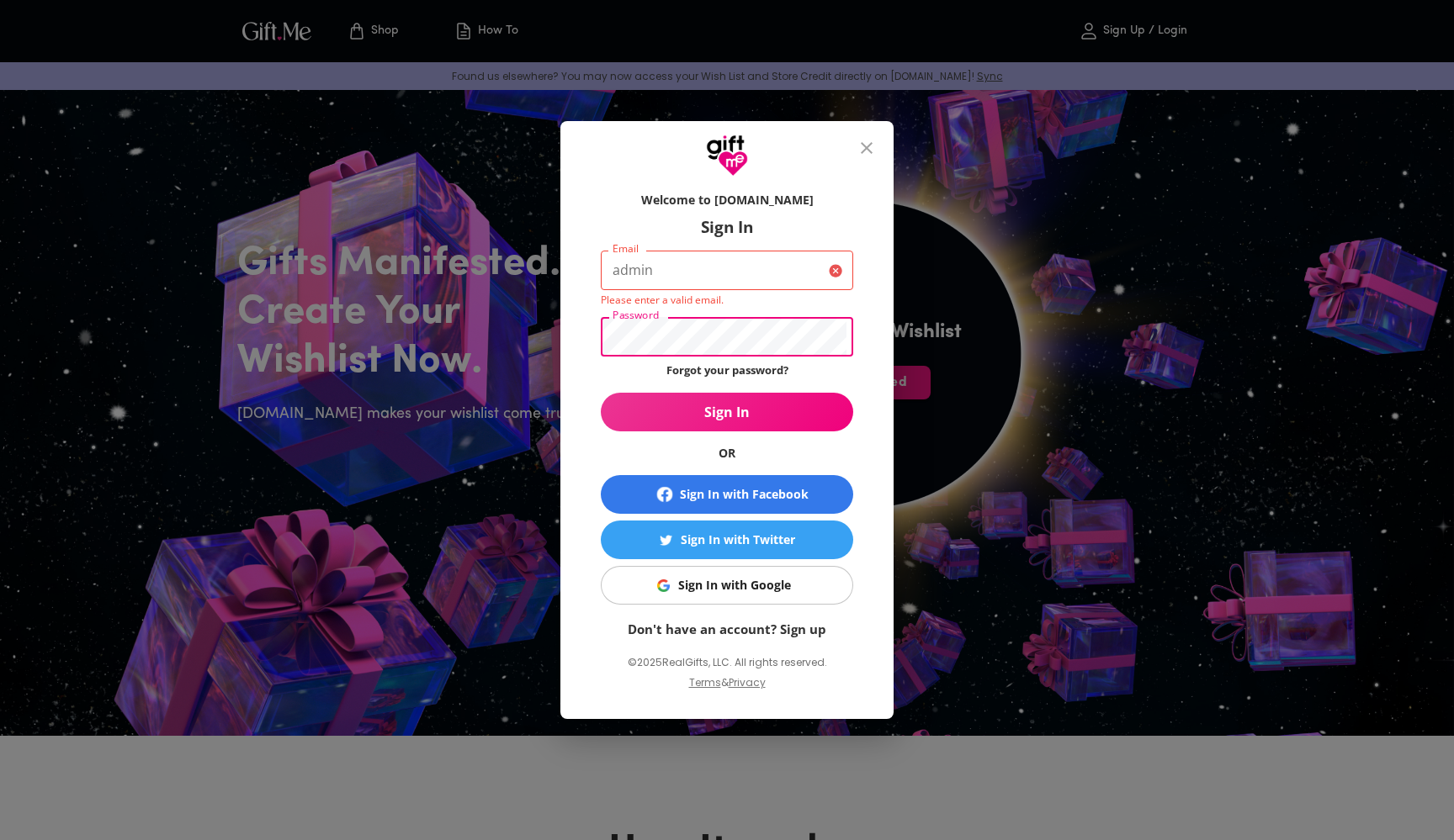
click at [647, 270] on input "admin" at bounding box center [711, 270] width 221 height 39
click at [615, 271] on input "admin" at bounding box center [711, 270] width 221 height 39
paste input "[EMAIL_ADDRESS][DOMAIN_NAME]"
drag, startPoint x: 734, startPoint y: 271, endPoint x: 698, endPoint y: 274, distance: 36.1
click at [698, 274] on input "jammrellim@yahoo.com-admin" at bounding box center [711, 270] width 221 height 39
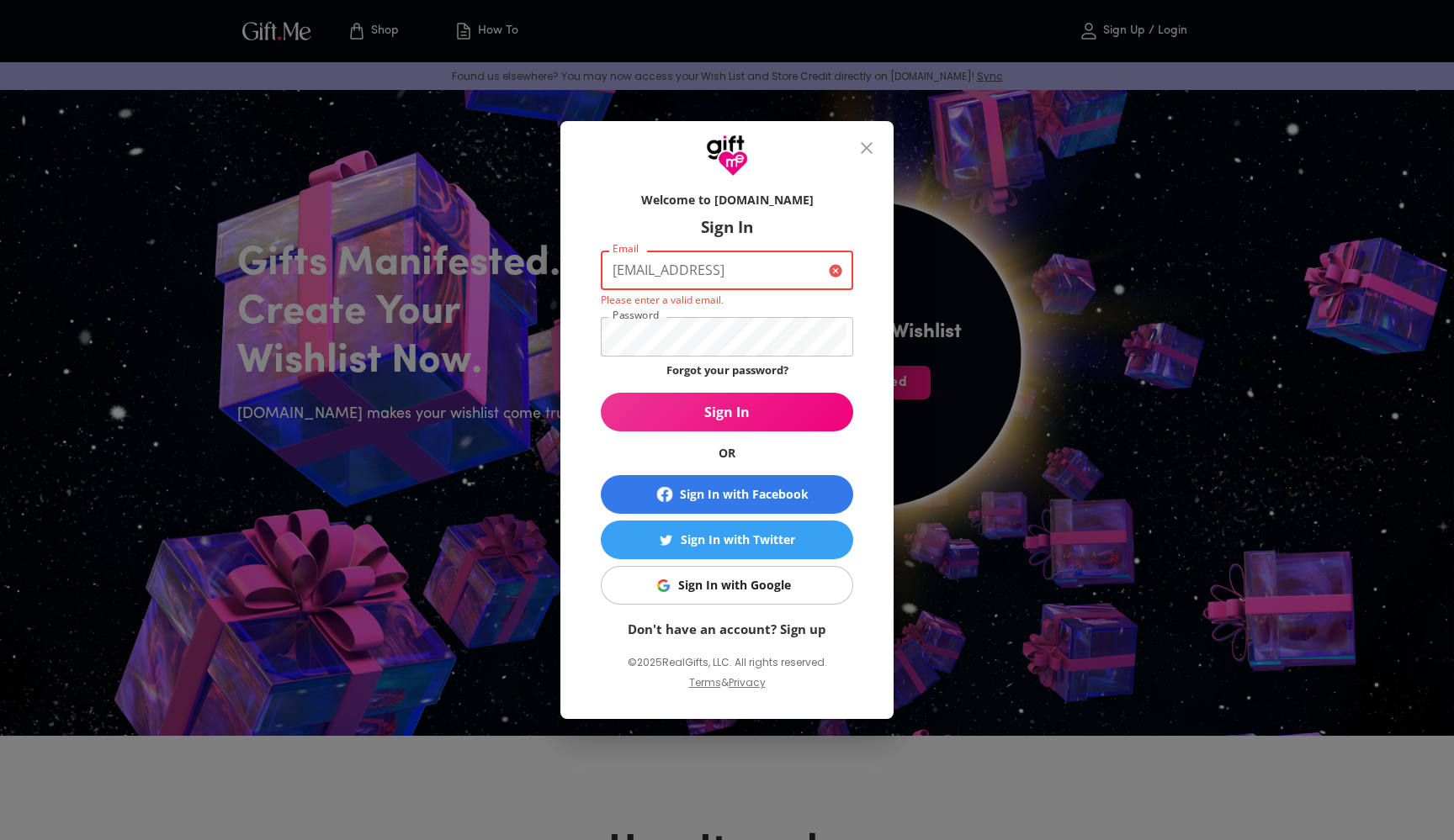
type input "jammrellim@gmail.com-admin"
click at [767, 301] on p "Please enter a valid email." at bounding box center [727, 300] width 252 height 15
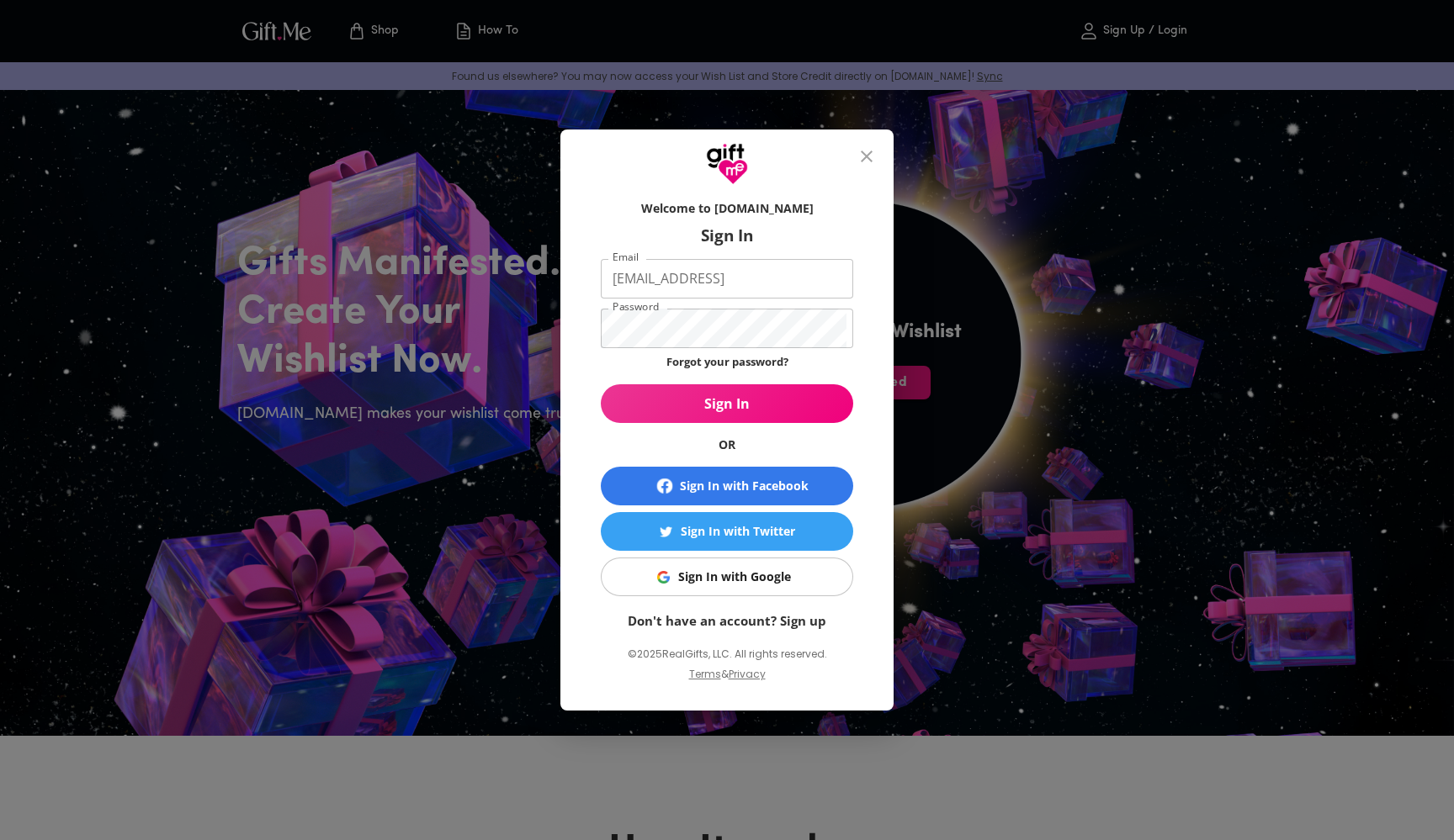
click at [670, 407] on span "Sign In" at bounding box center [727, 403] width 252 height 18
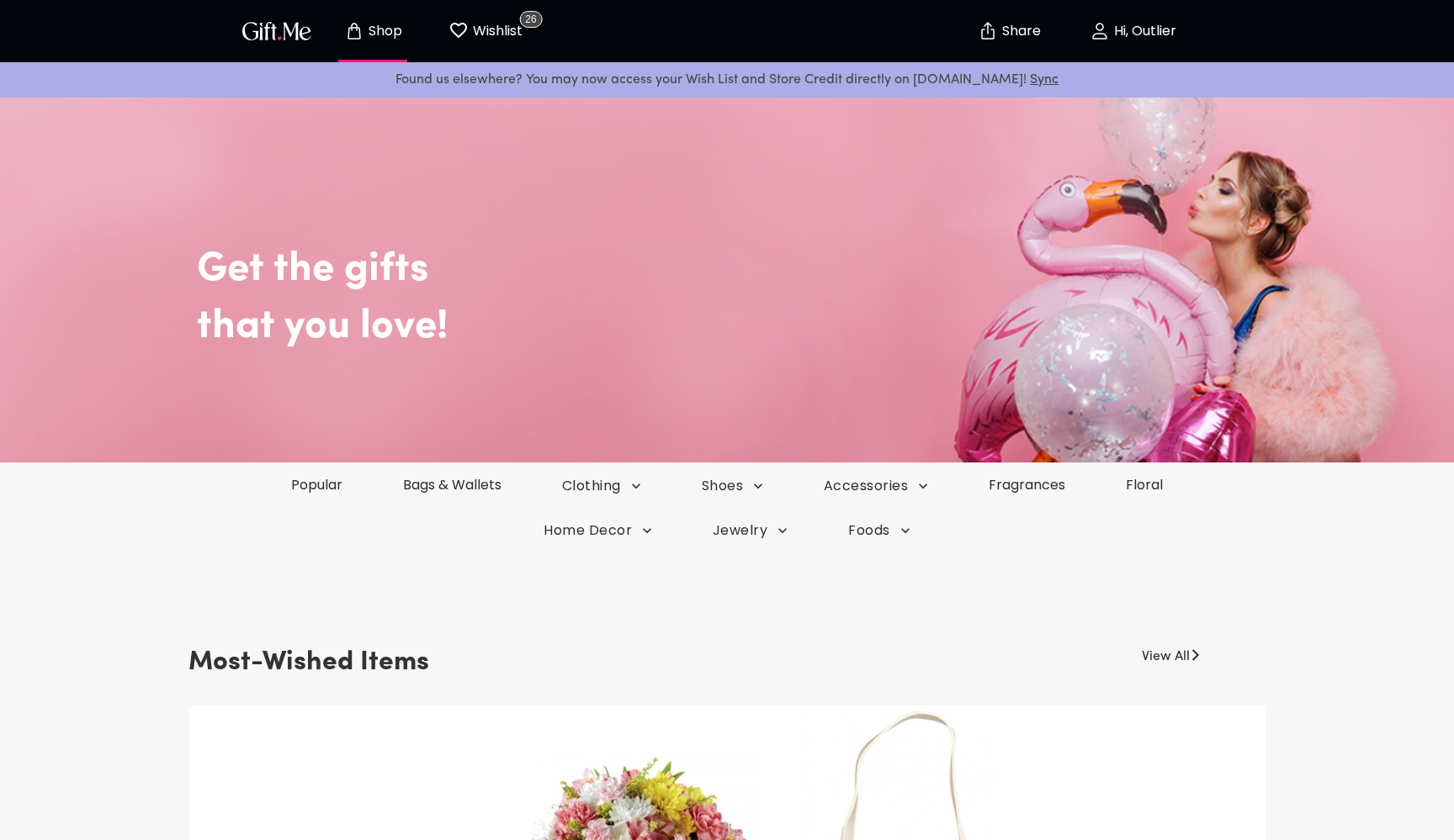
click at [1165, 32] on p "Hi, Outlier" at bounding box center [1143, 32] width 66 height 15
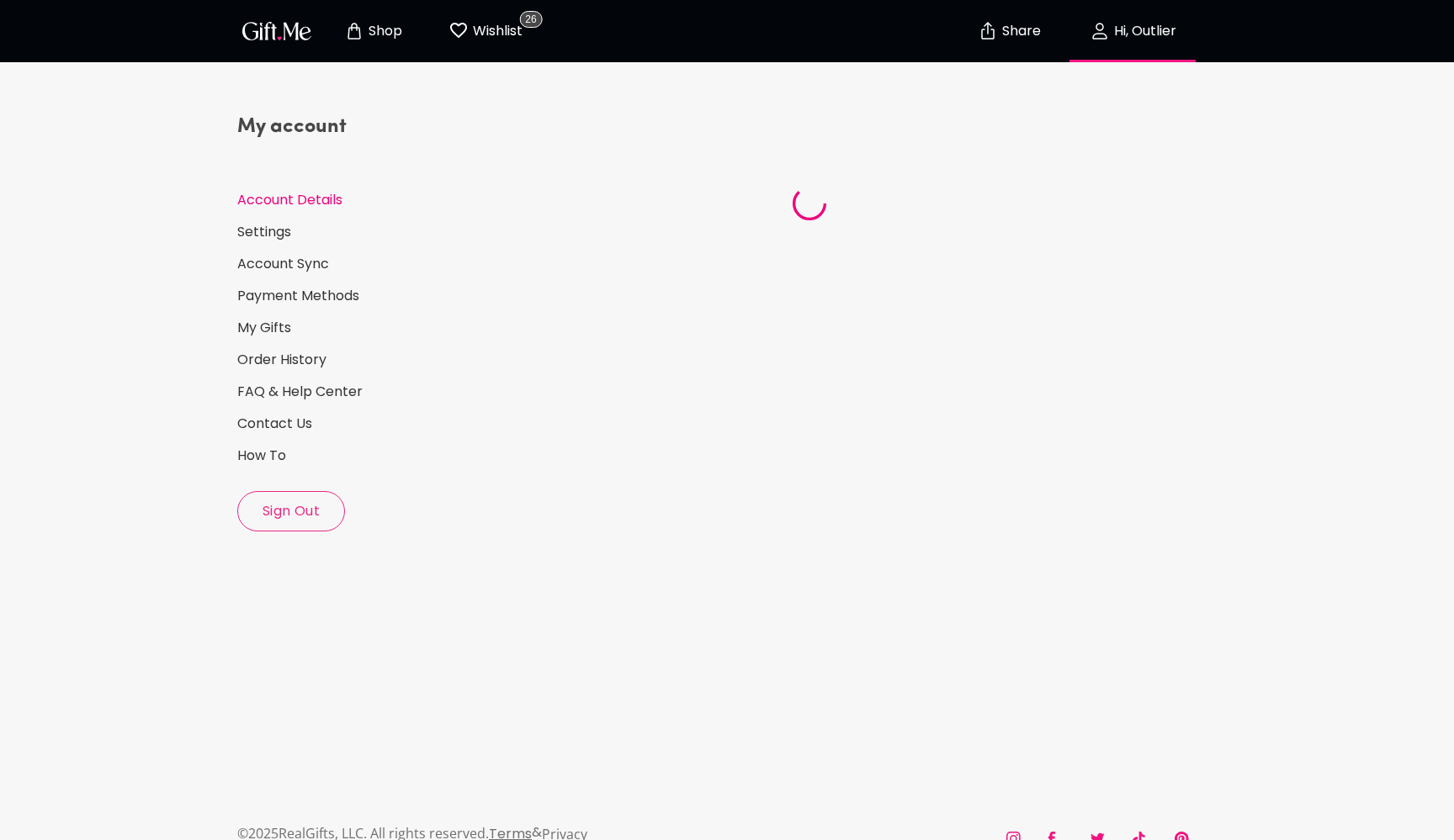
select select "1988"
select select "November"
select select "15"
select select "US"
select select "VA"
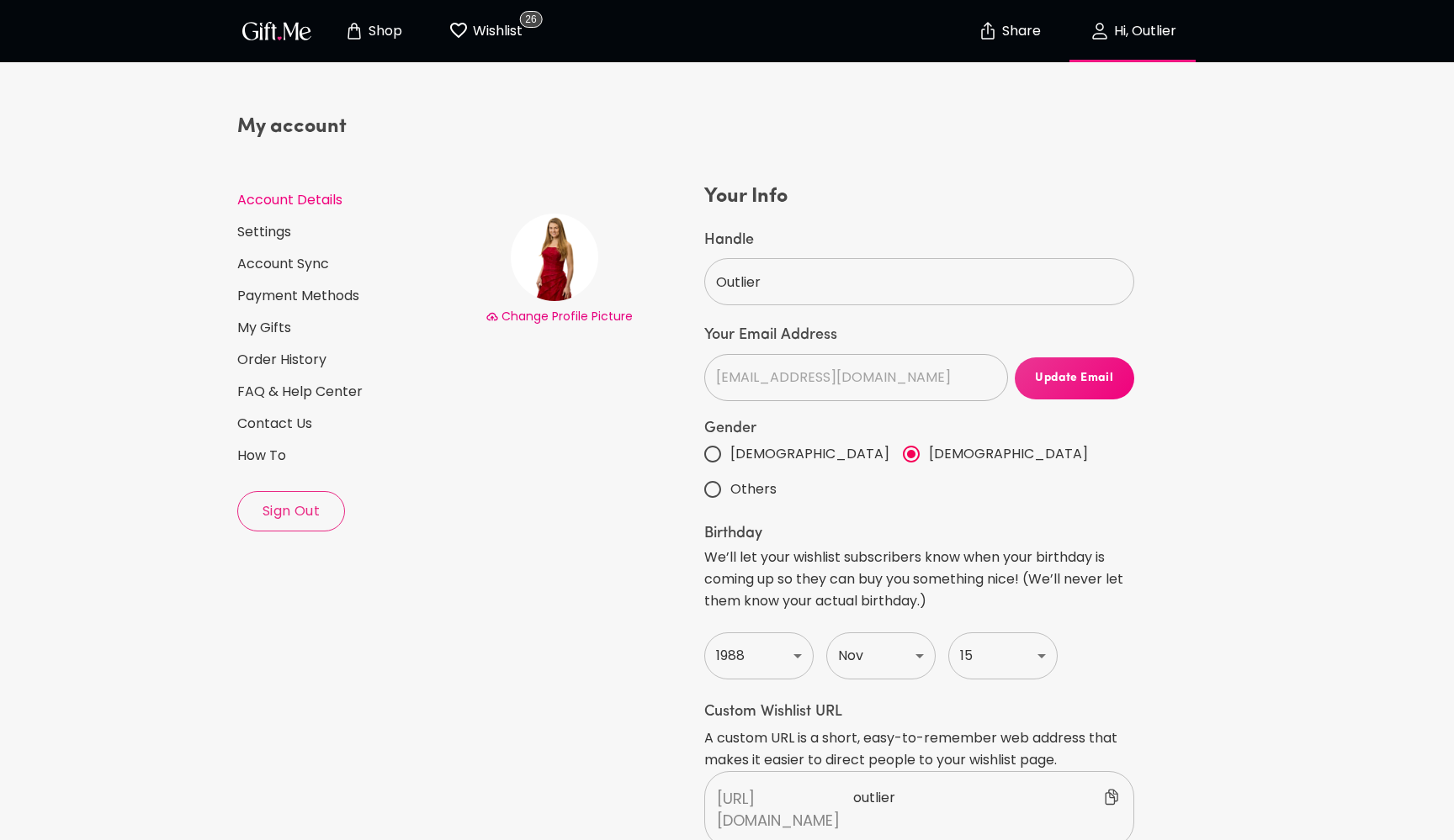
click at [555, 241] on img at bounding box center [554, 257] width 87 height 87
click at [495, 36] on p "Wishlist" at bounding box center [495, 31] width 54 height 22
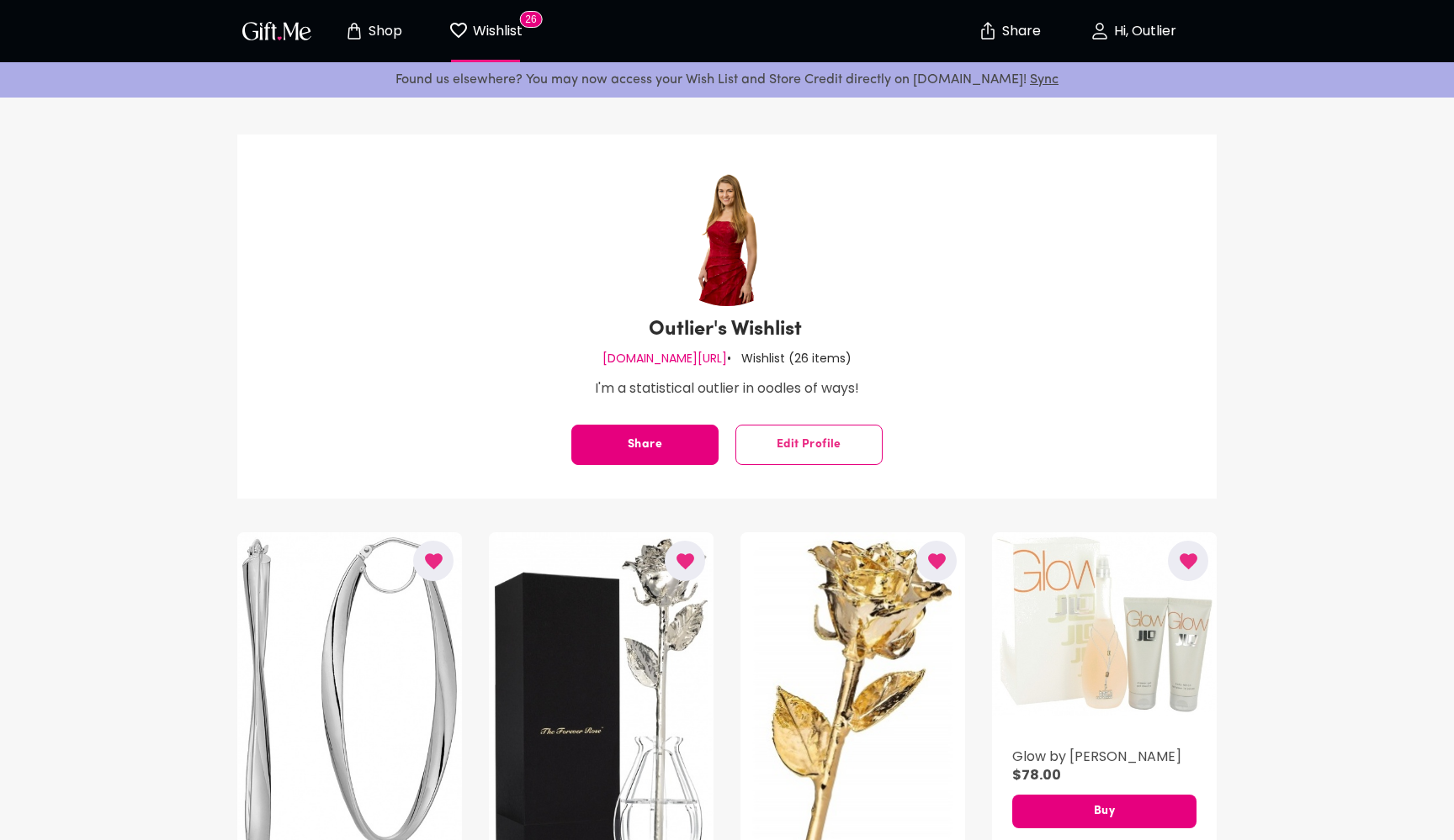
click at [1139, 26] on p "Hi, Outlier" at bounding box center [1143, 32] width 66 height 15
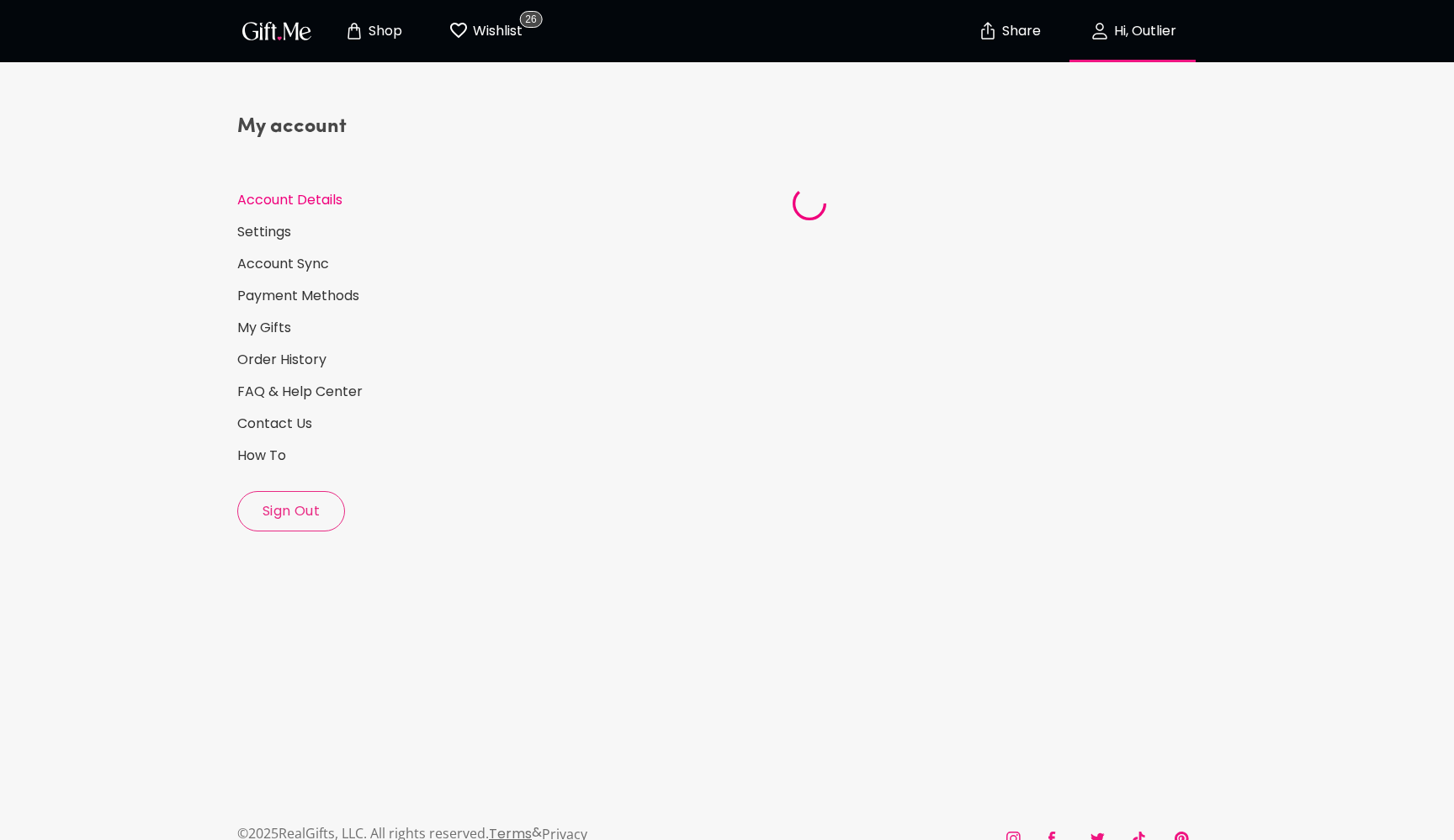
select select "1988"
select select "November"
select select "15"
select select "US"
select select "VA"
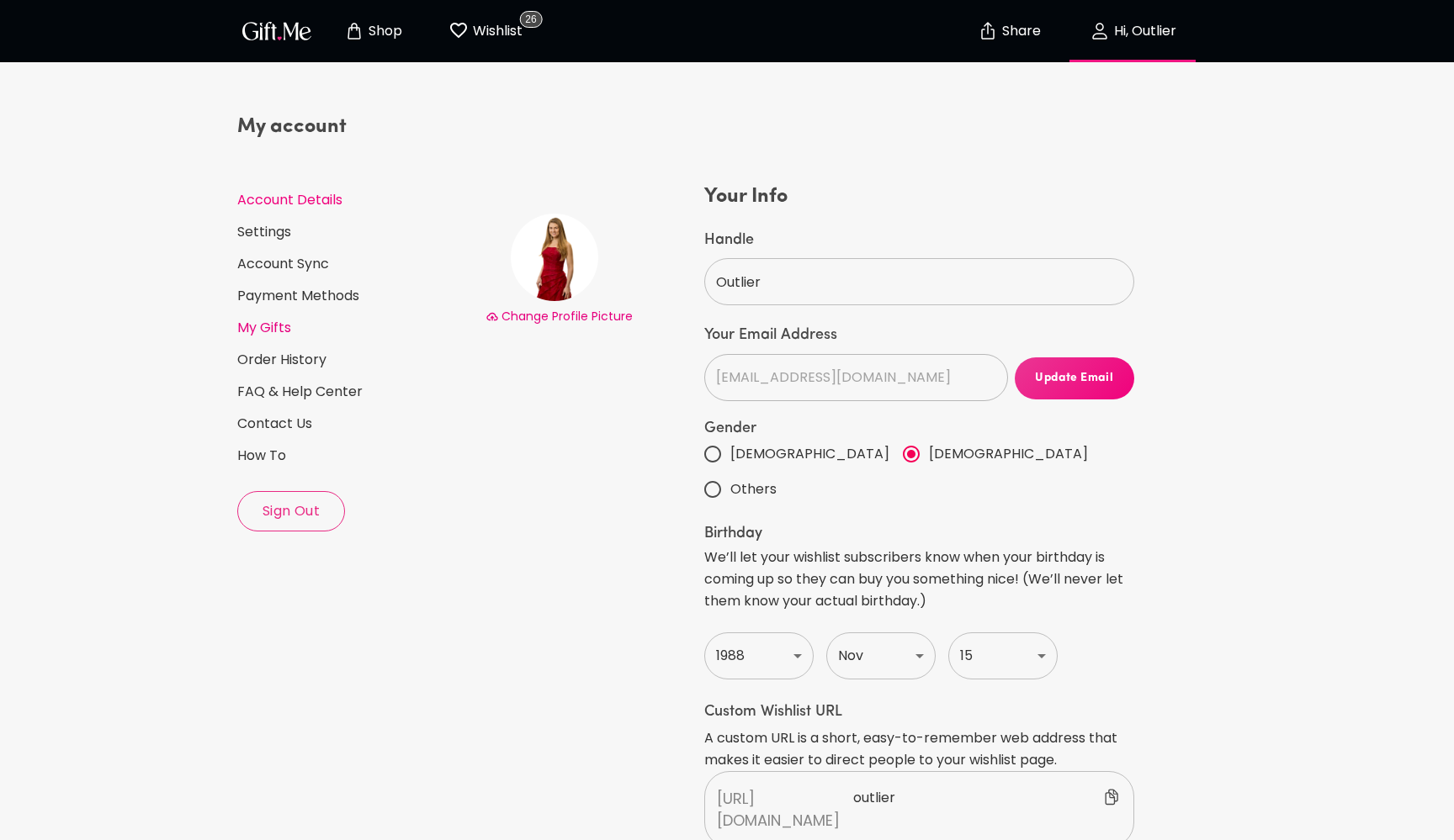
click at [253, 330] on link "My Gifts" at bounding box center [355, 328] width 235 height 18
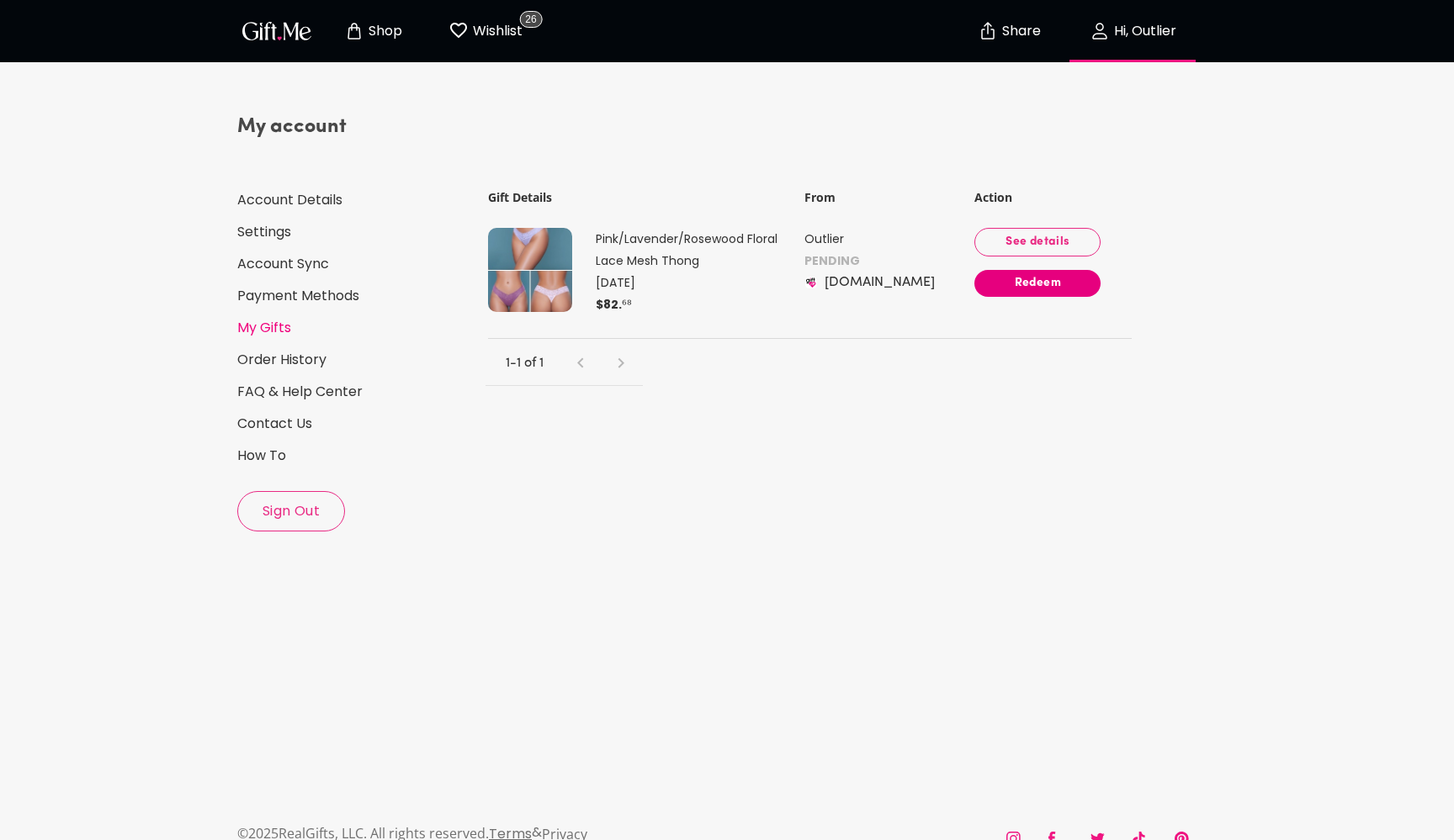
click at [286, 187] on div "My account Account Details Settings Account Sync Payment Methods My Gifts Order…" at bounding box center [355, 323] width 235 height 418
click at [269, 194] on link "Account Details" at bounding box center [355, 200] width 235 height 18
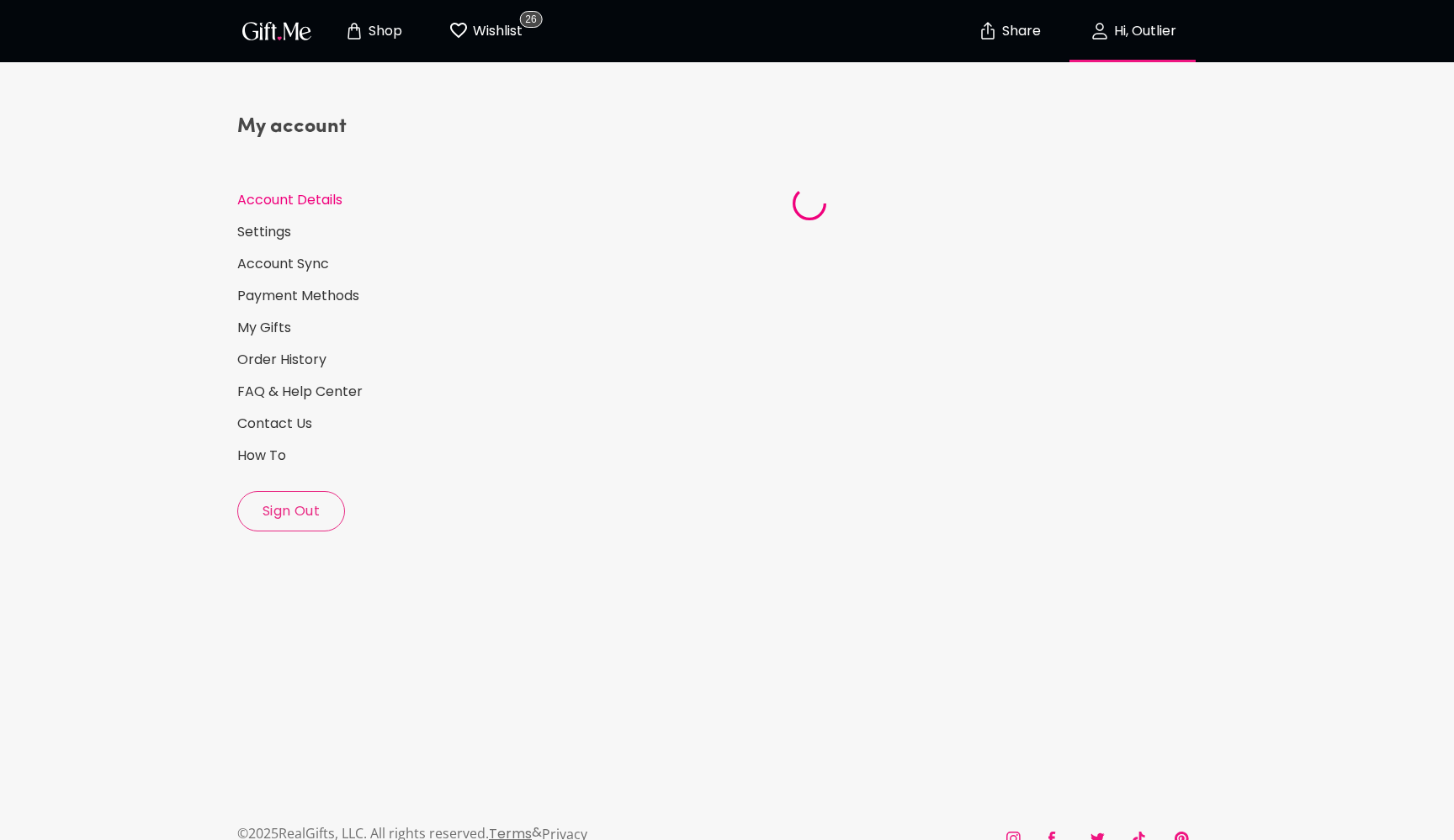
select select "1988"
select select "November"
select select "15"
select select "US"
select select "VA"
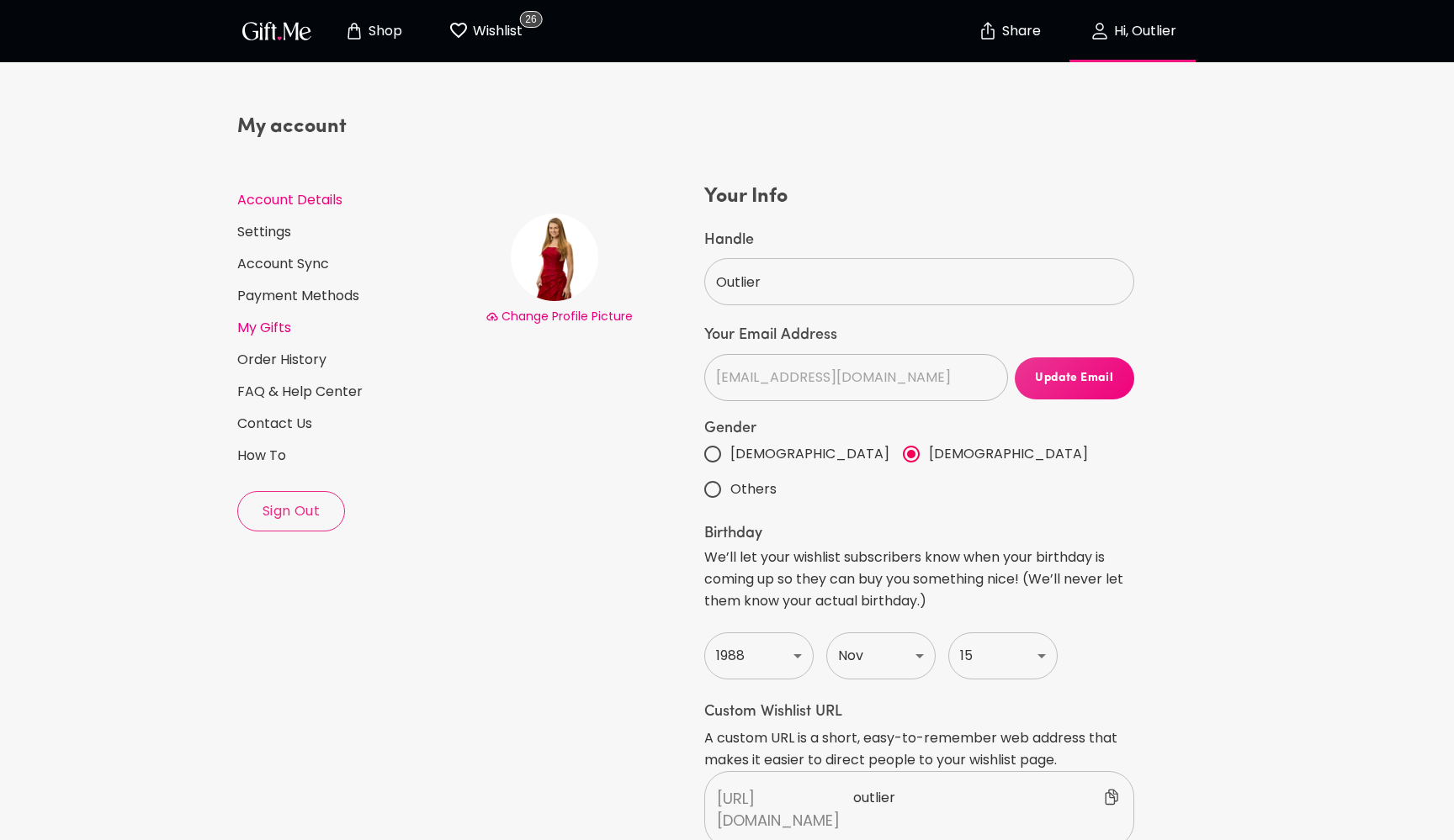
click at [280, 323] on link "My Gifts" at bounding box center [355, 328] width 235 height 18
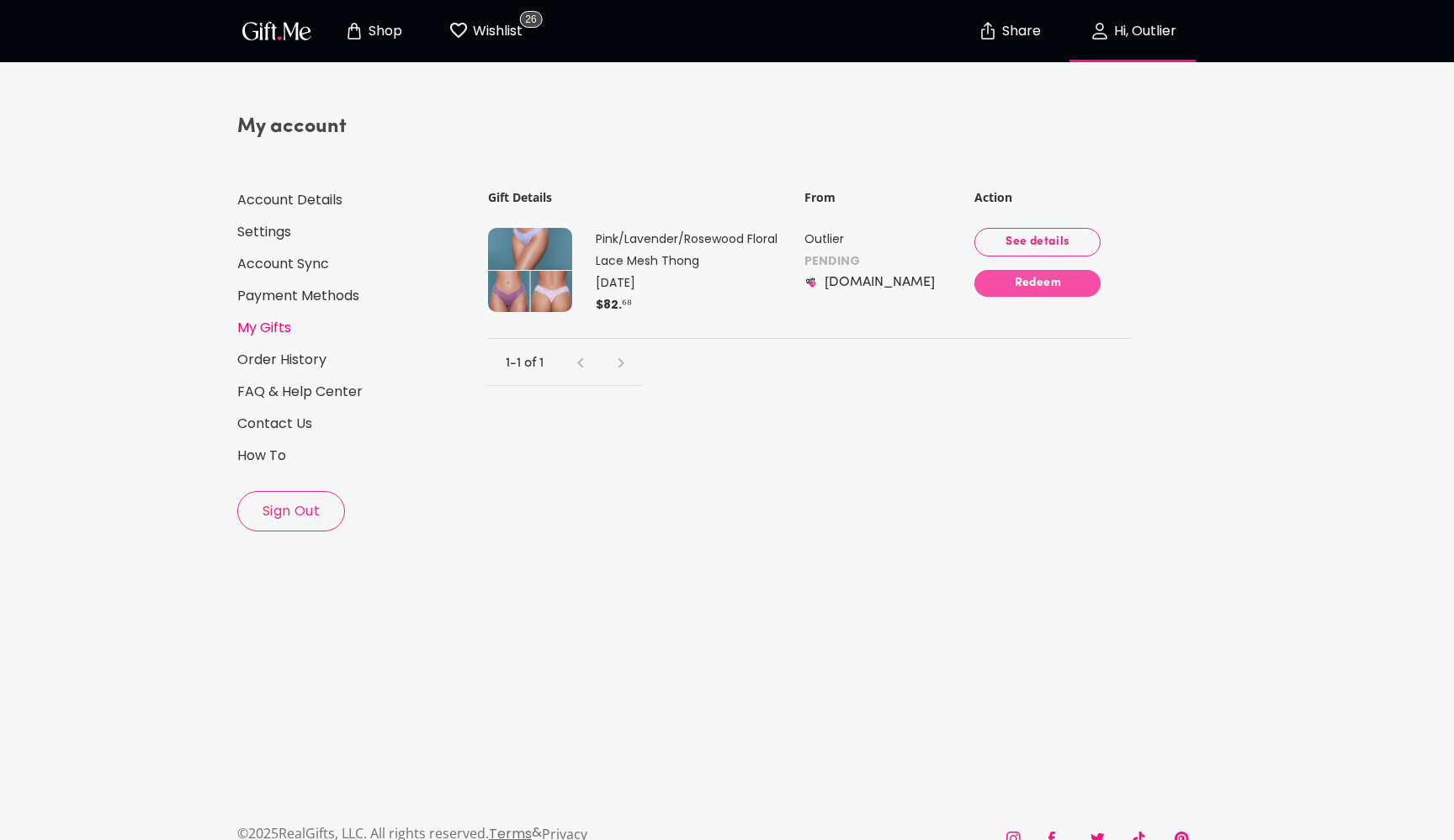
click at [1043, 282] on span "Redeem" at bounding box center [1038, 283] width 127 height 18
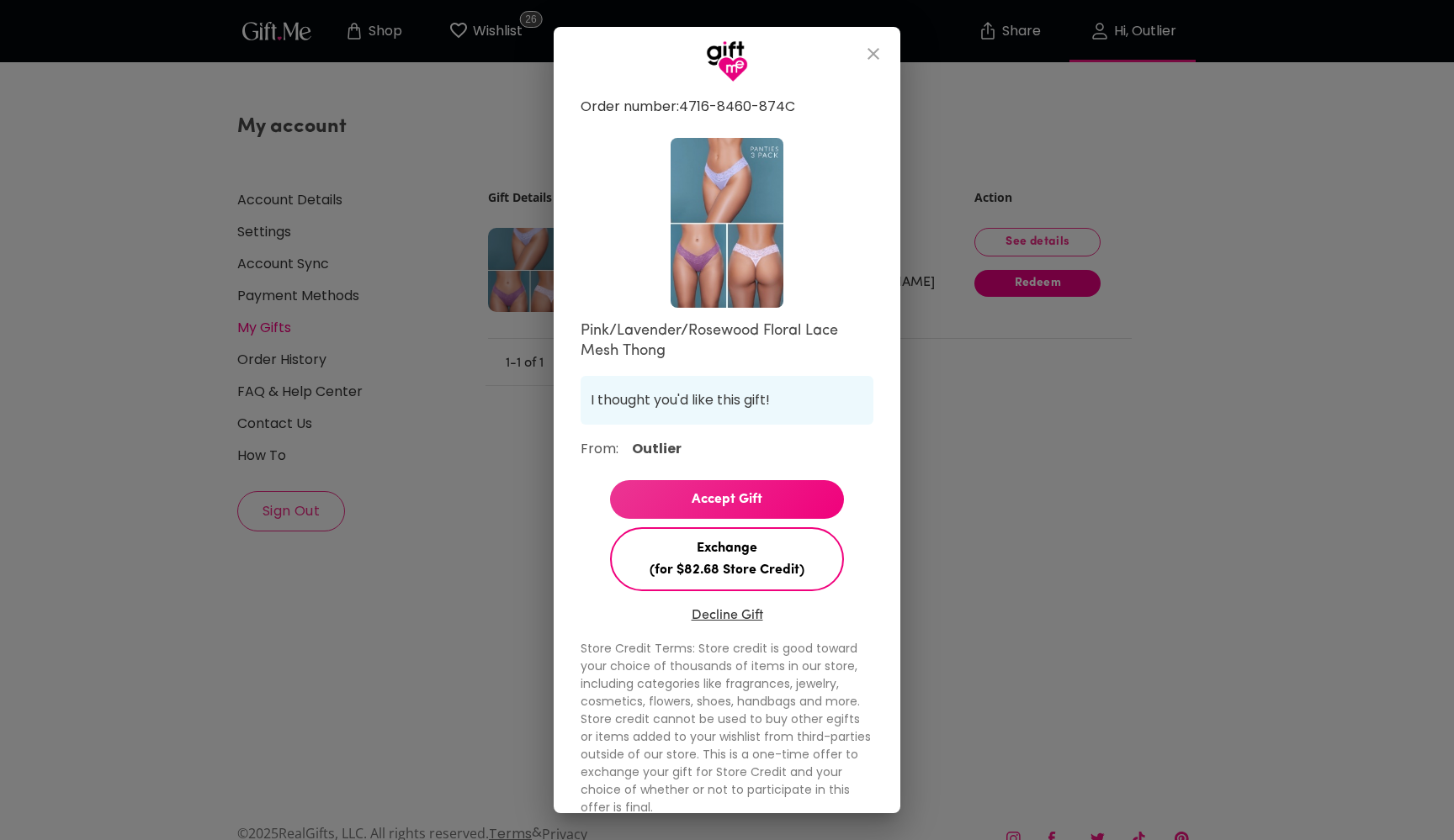
click at [782, 492] on span "Accept Gift" at bounding box center [727, 500] width 234 height 22
select select "?"
select select "US"
select select "VA"
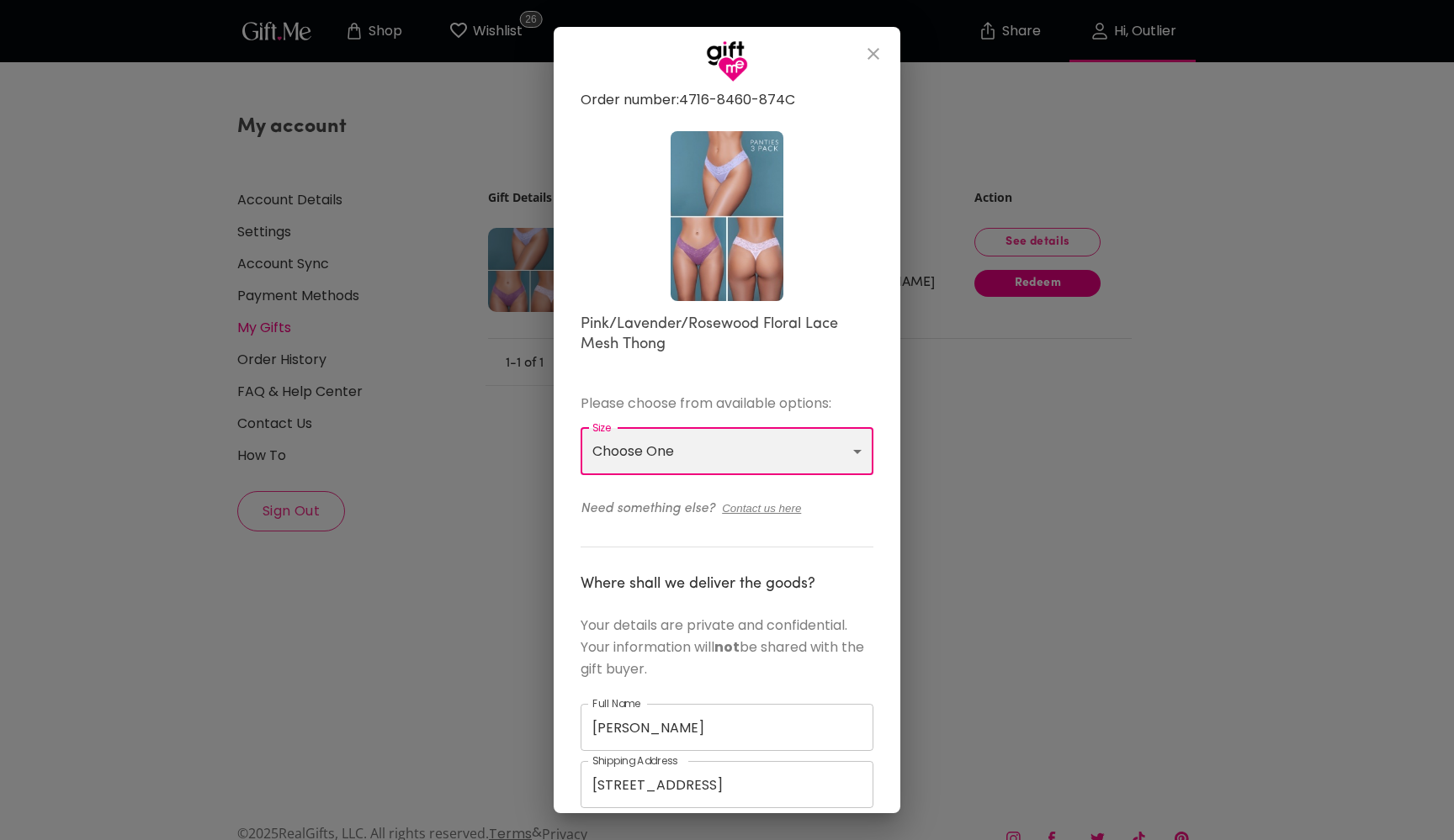
select select "M"
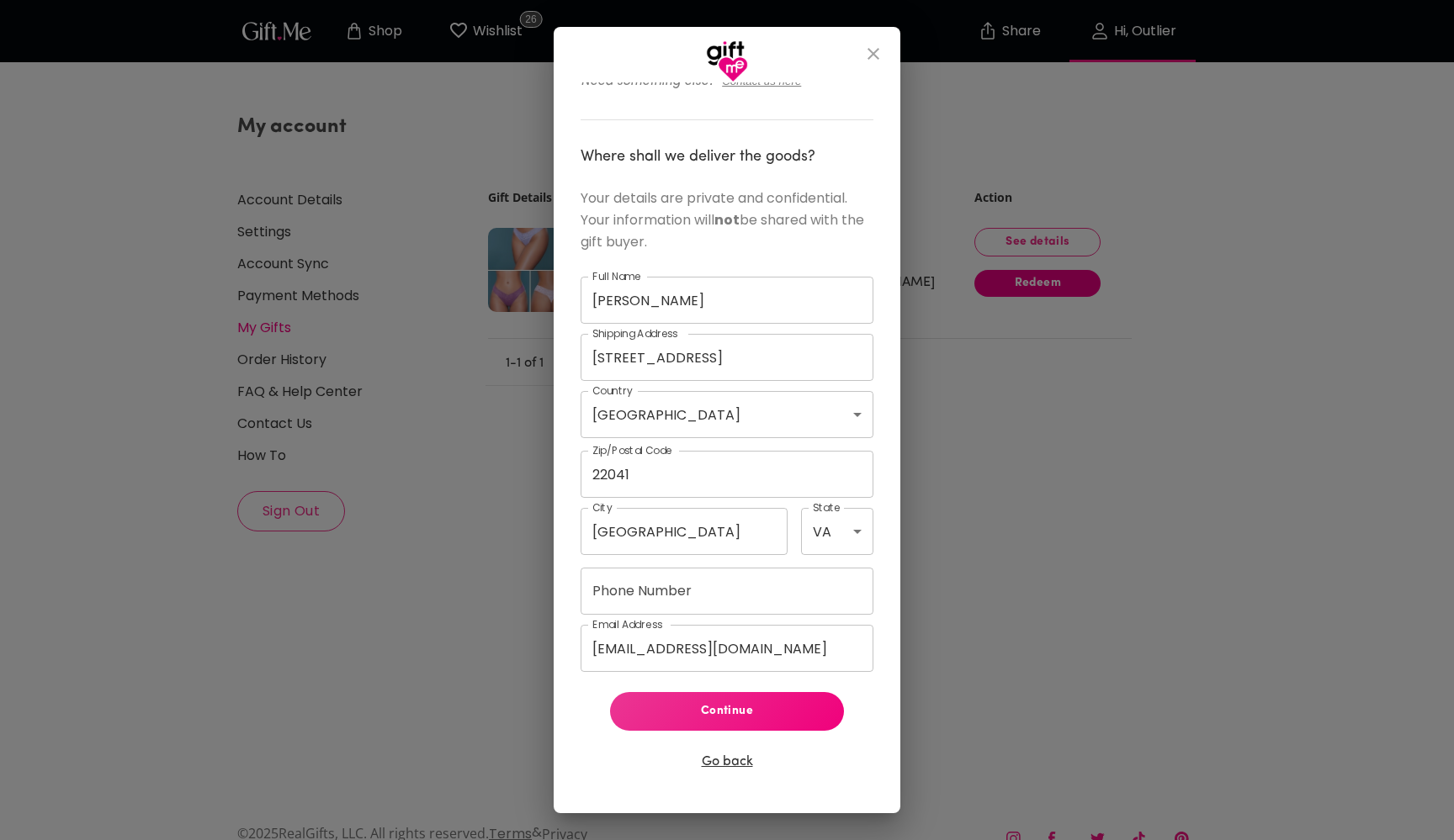
scroll to position [426, 0]
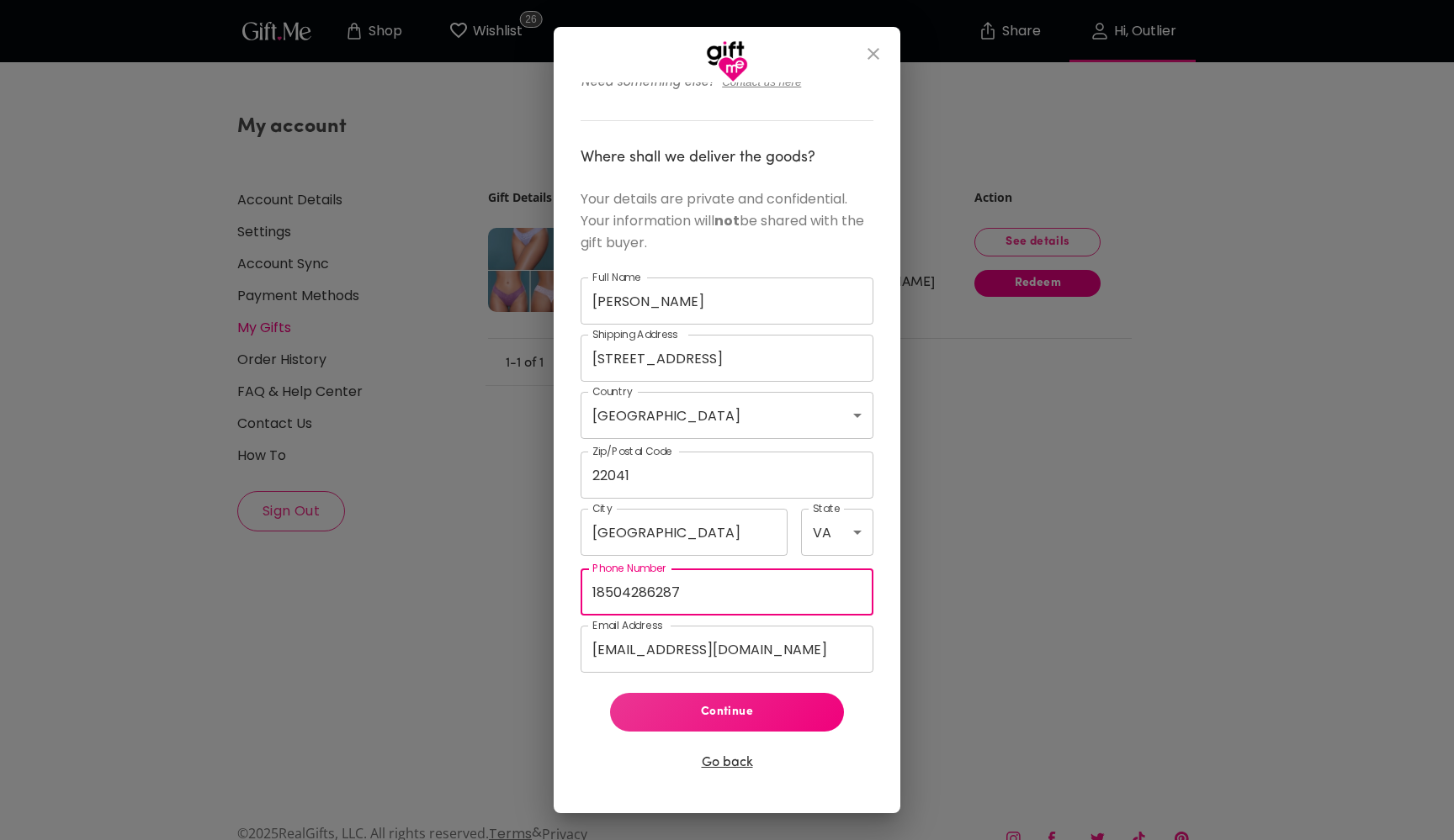
type input "18504286287"
click at [768, 712] on span "Continue" at bounding box center [727, 713] width 207 height 18
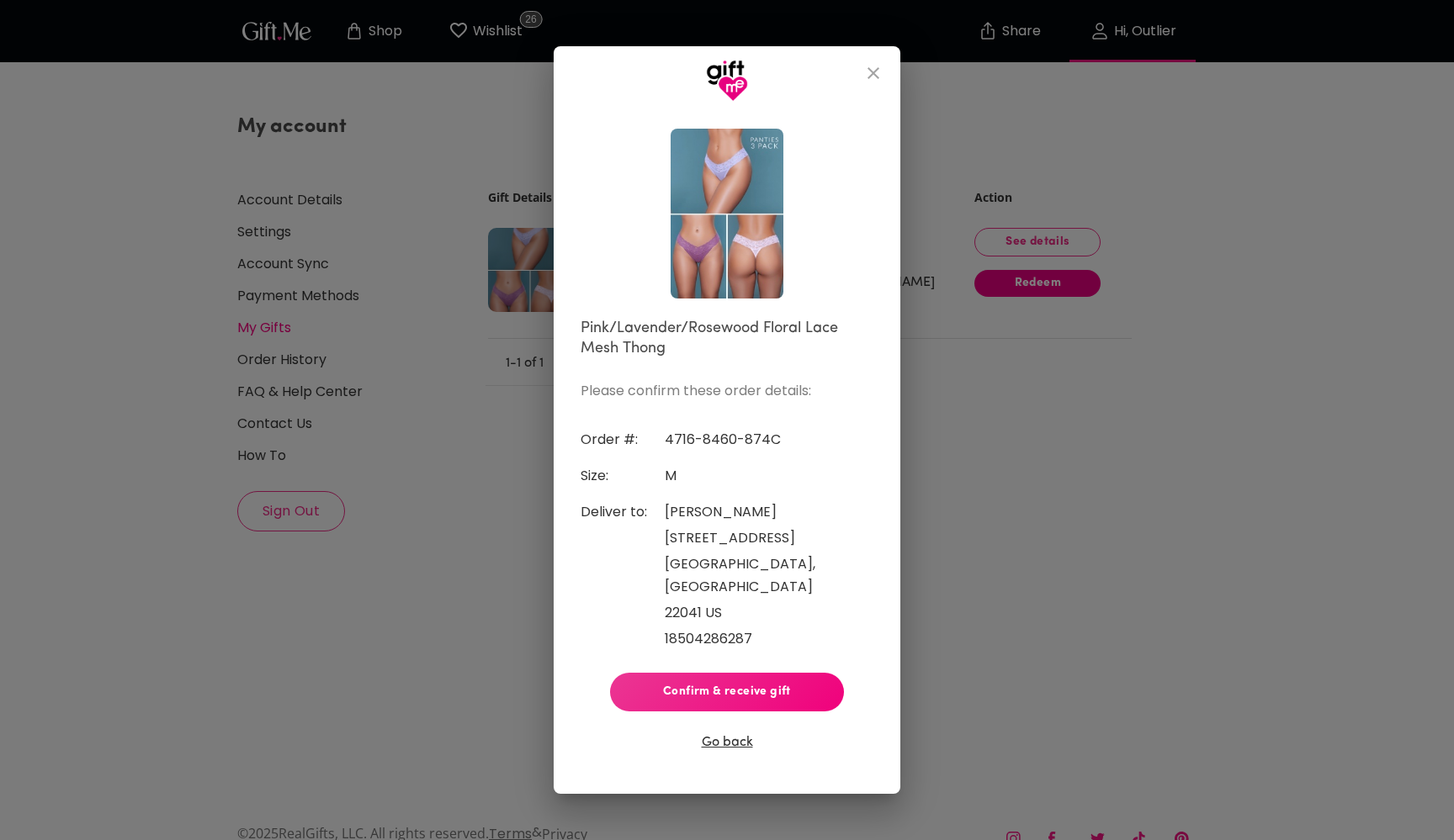
scroll to position [0, 0]
click at [774, 692] on span "Confirm & receive gift" at bounding box center [727, 692] width 207 height 18
